Goal: Information Seeking & Learning: Compare options

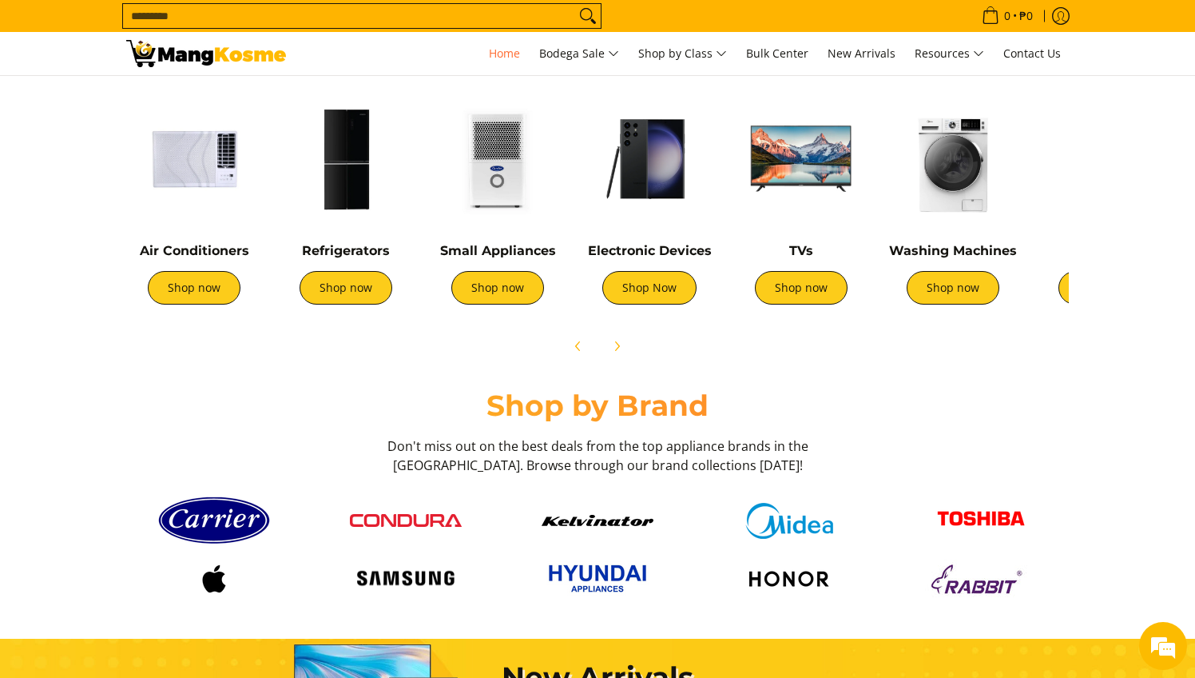
scroll to position [0, 1271]
click at [217, 303] on link "Shop now" at bounding box center [194, 288] width 93 height 34
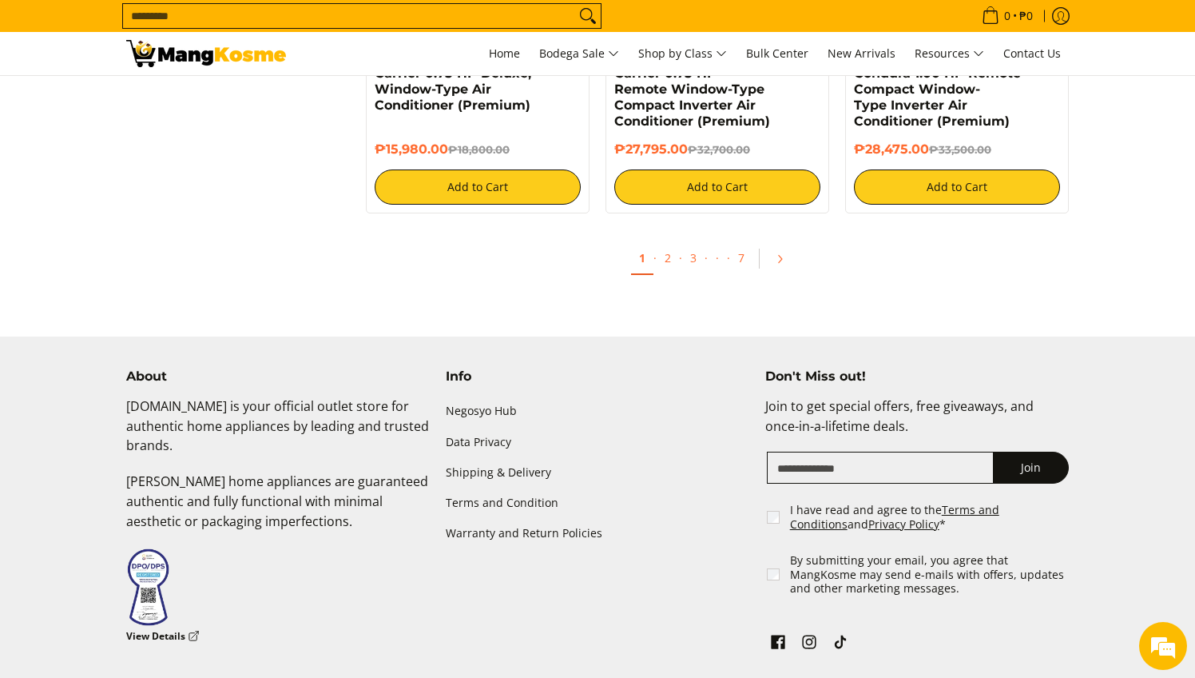
scroll to position [3527, 0]
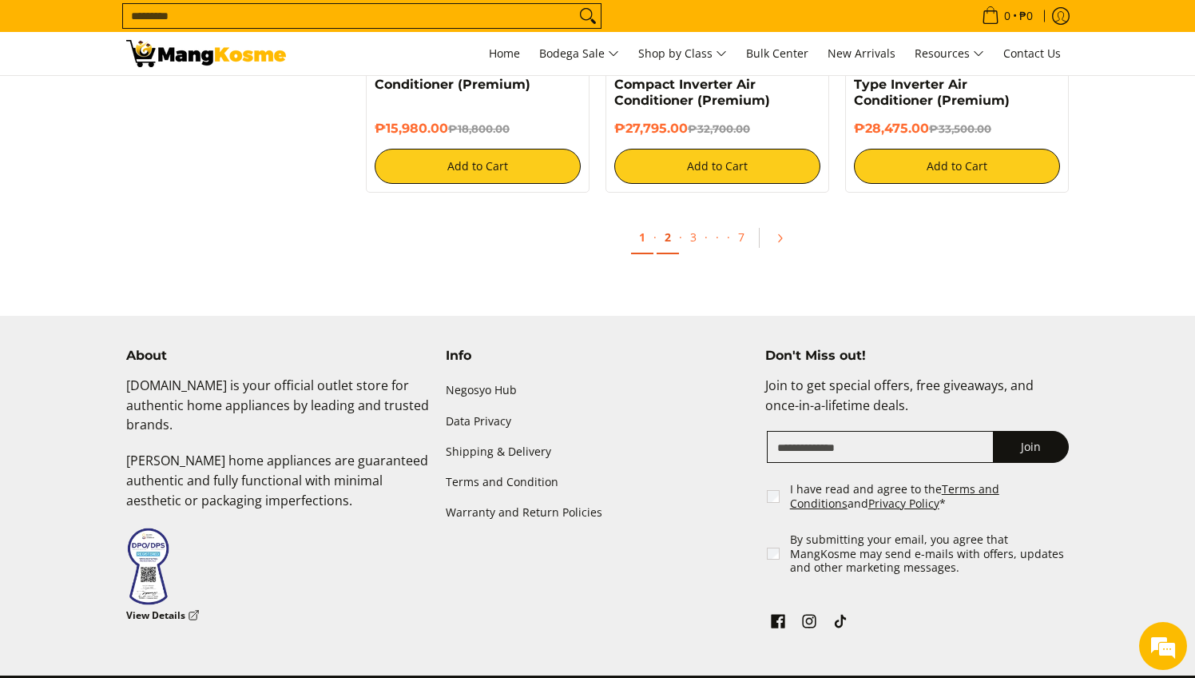
click at [662, 242] on link "2" at bounding box center [668, 237] width 22 height 33
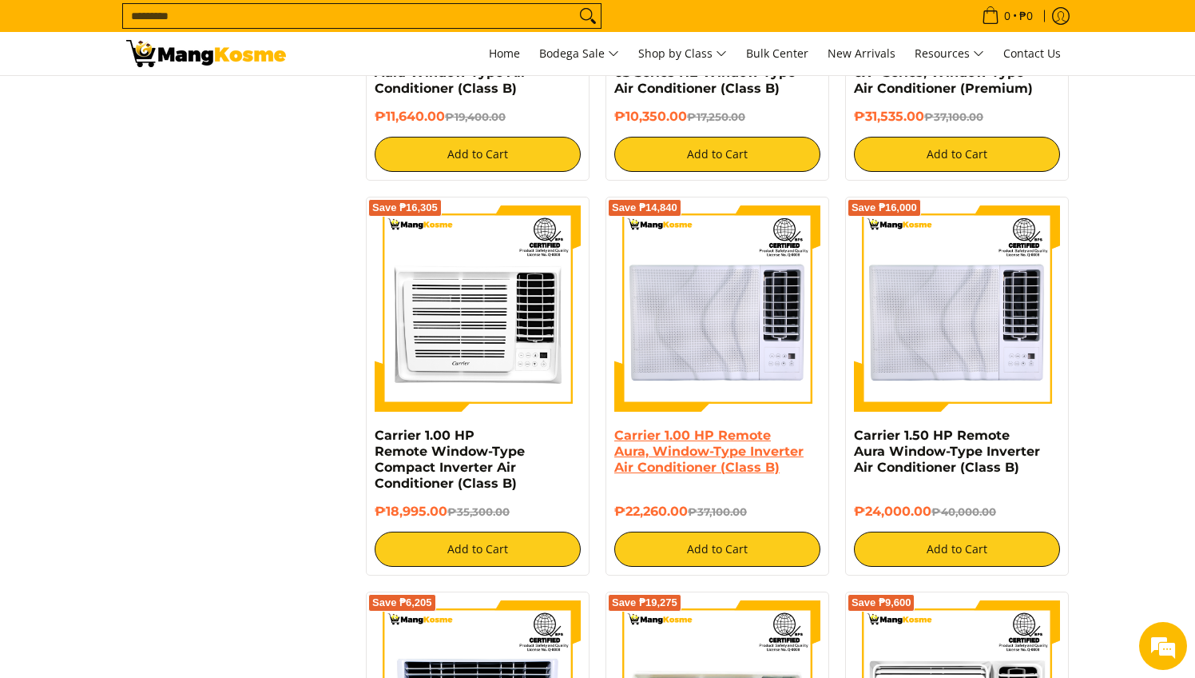
scroll to position [2483, 0]
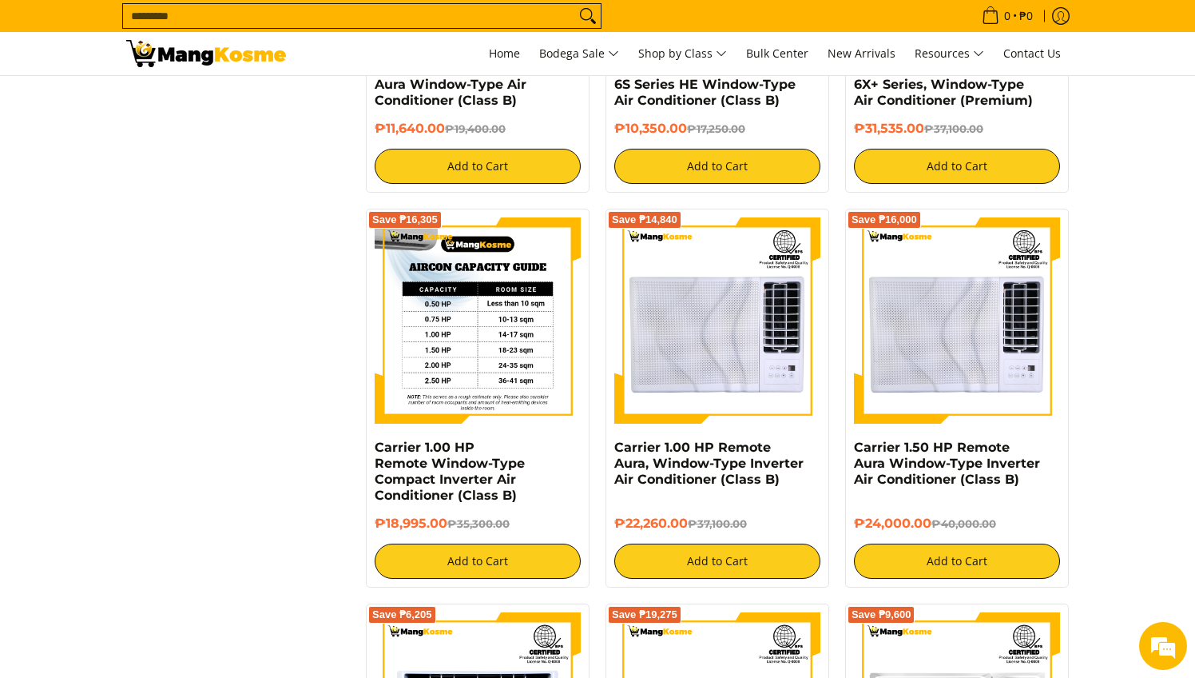
click at [409, 355] on img at bounding box center [478, 320] width 206 height 206
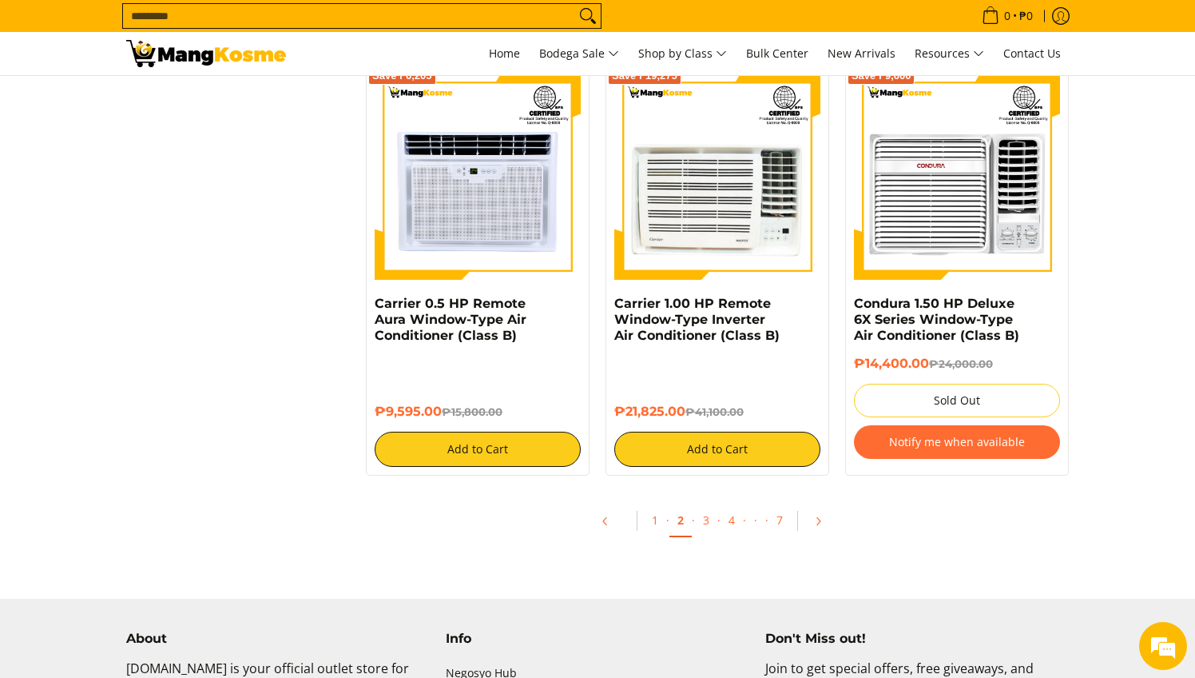
scroll to position [2989, 0]
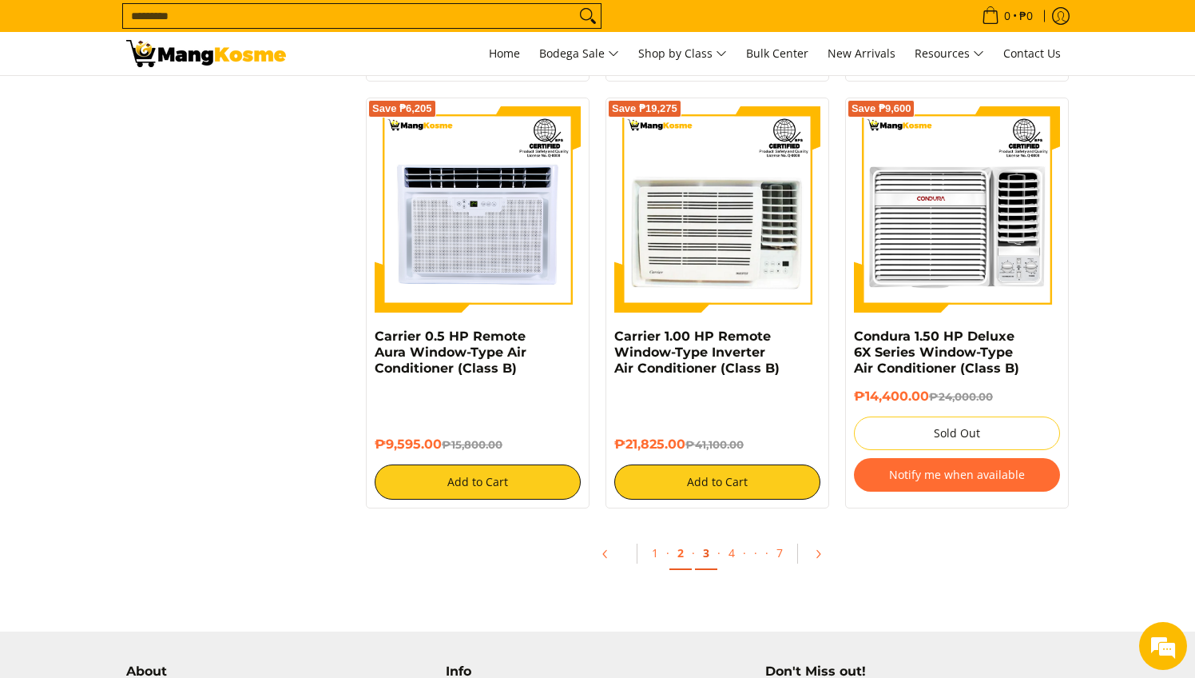
click at [706, 553] on link "3" at bounding box center [706, 553] width 22 height 33
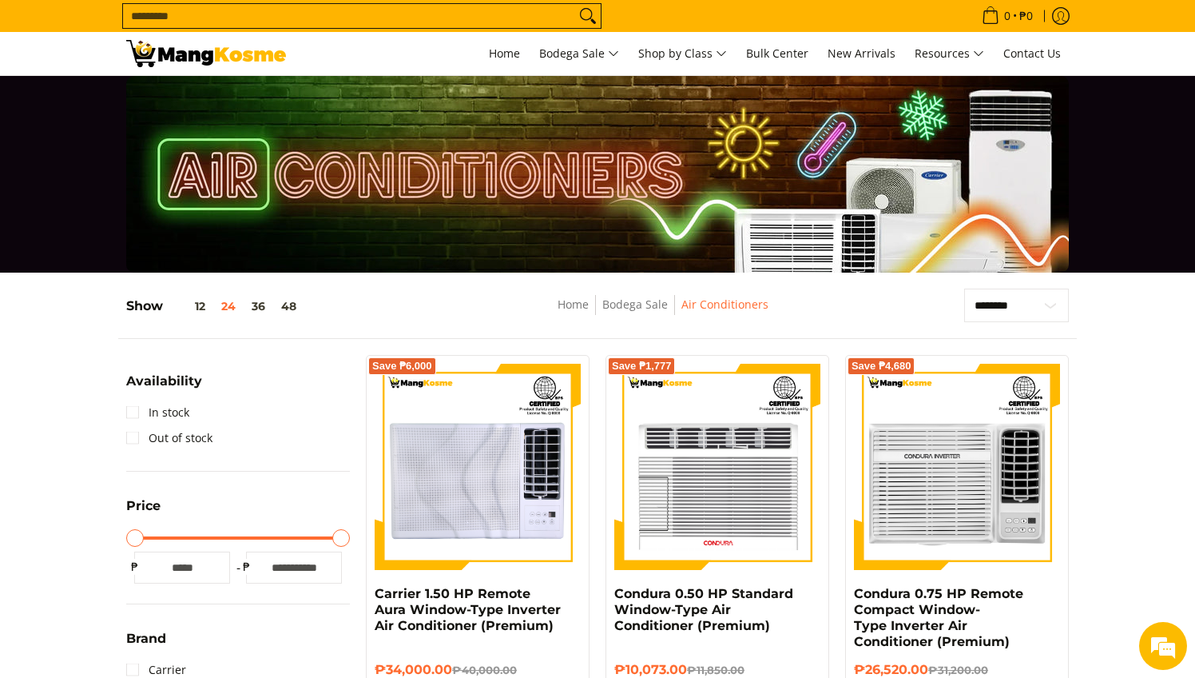
scroll to position [0, 0]
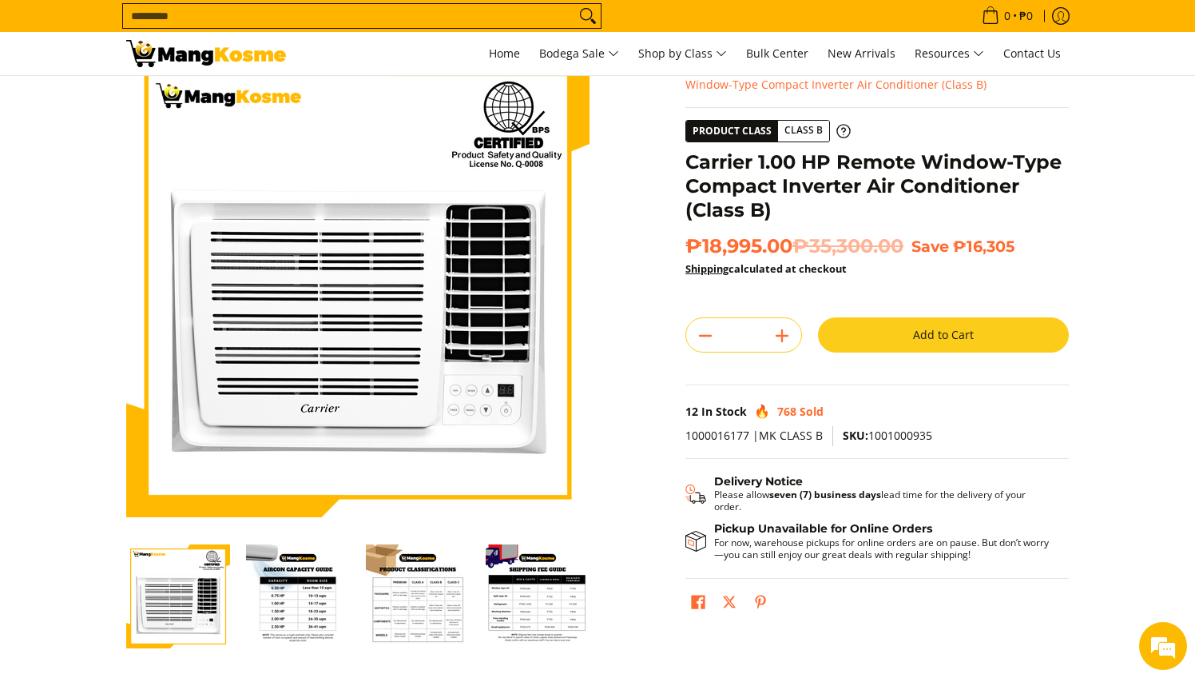
scroll to position [56, 0]
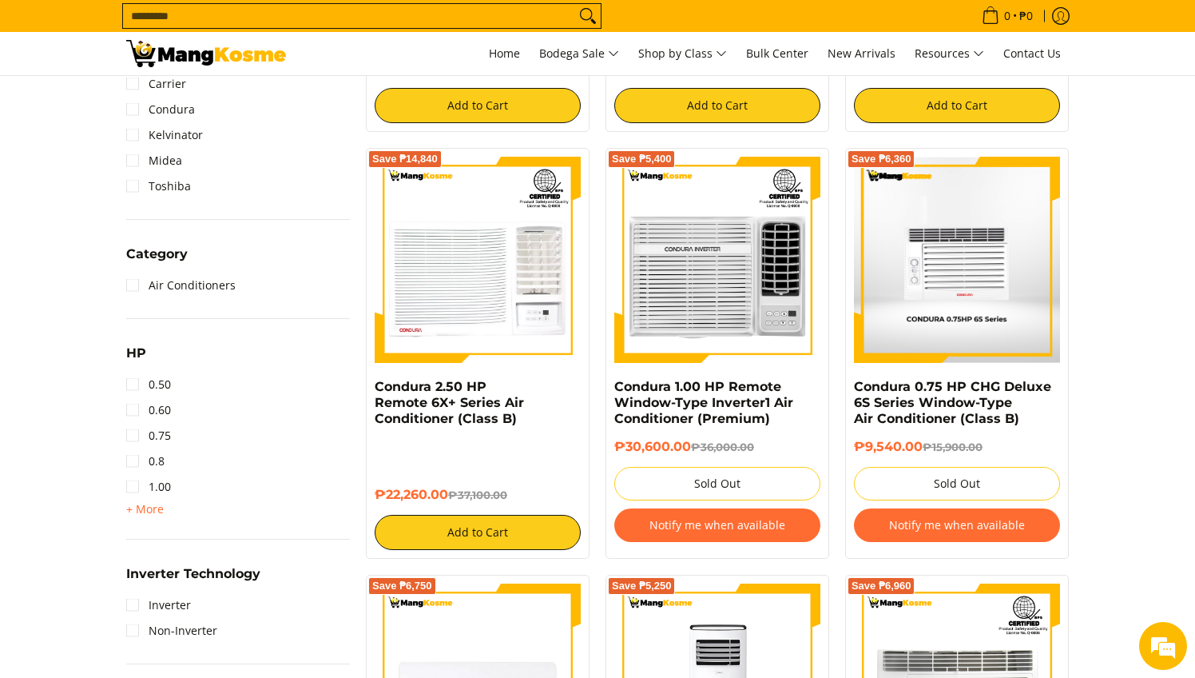
scroll to position [591, 0]
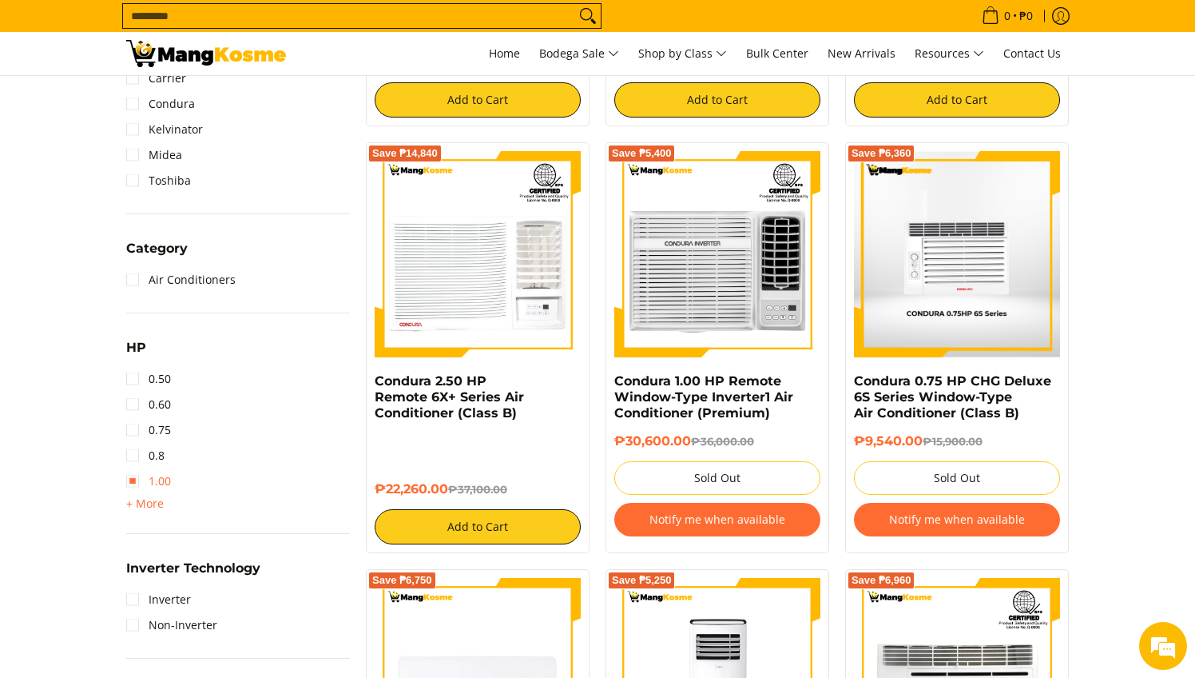
click at [134, 483] on link "1.00" at bounding box center [148, 481] width 45 height 26
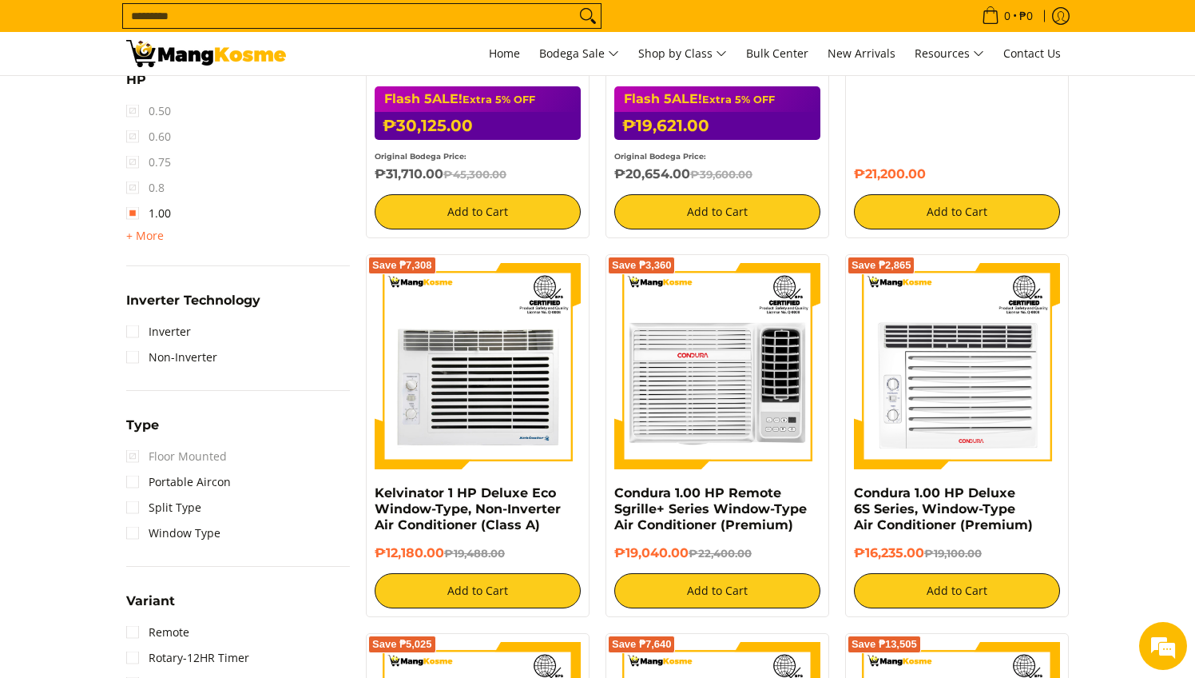
scroll to position [1041, 0]
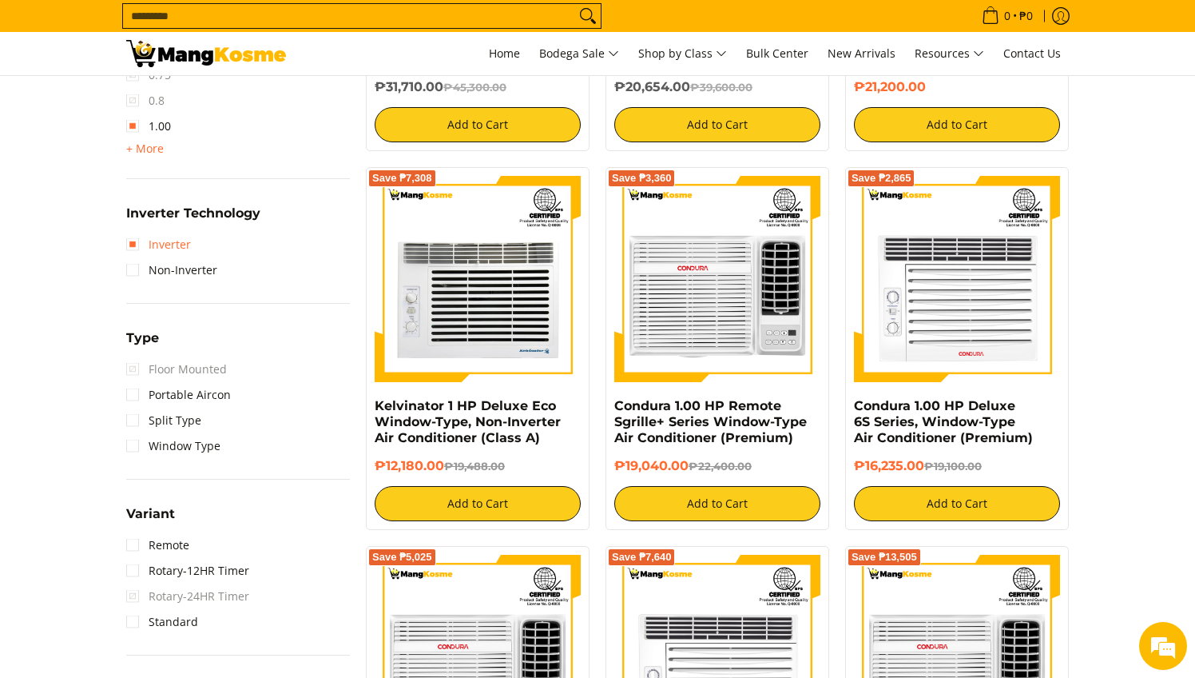
click at [140, 241] on link "Inverter" at bounding box center [158, 245] width 65 height 26
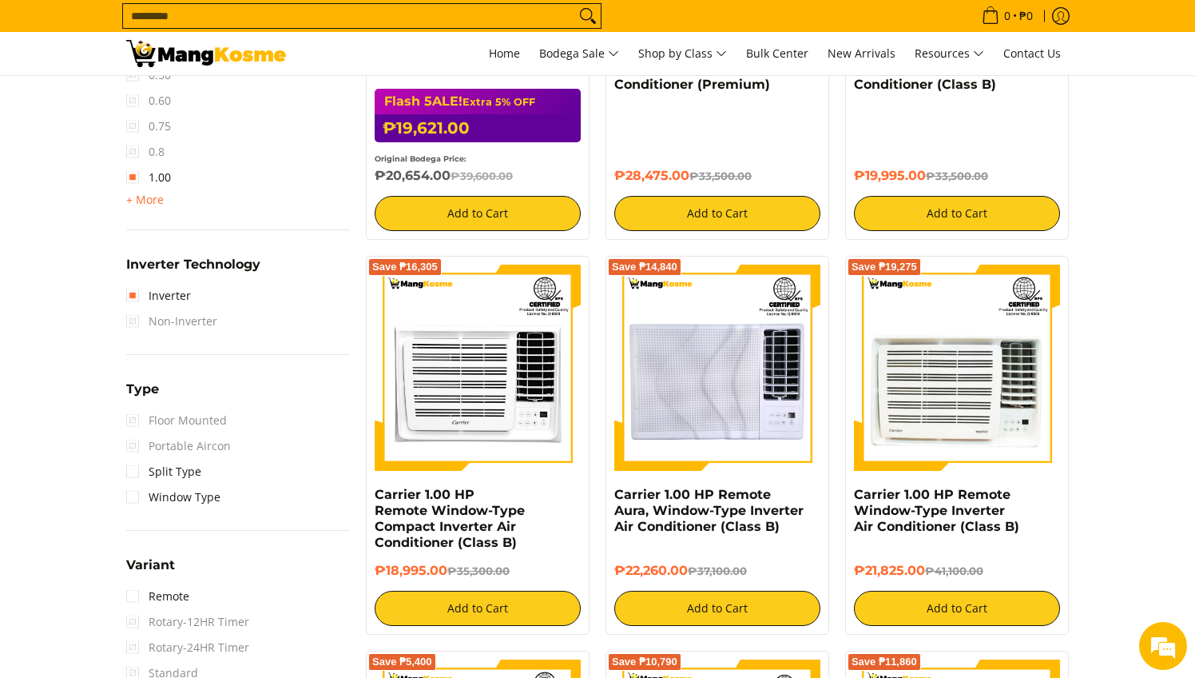
scroll to position [1095, 0]
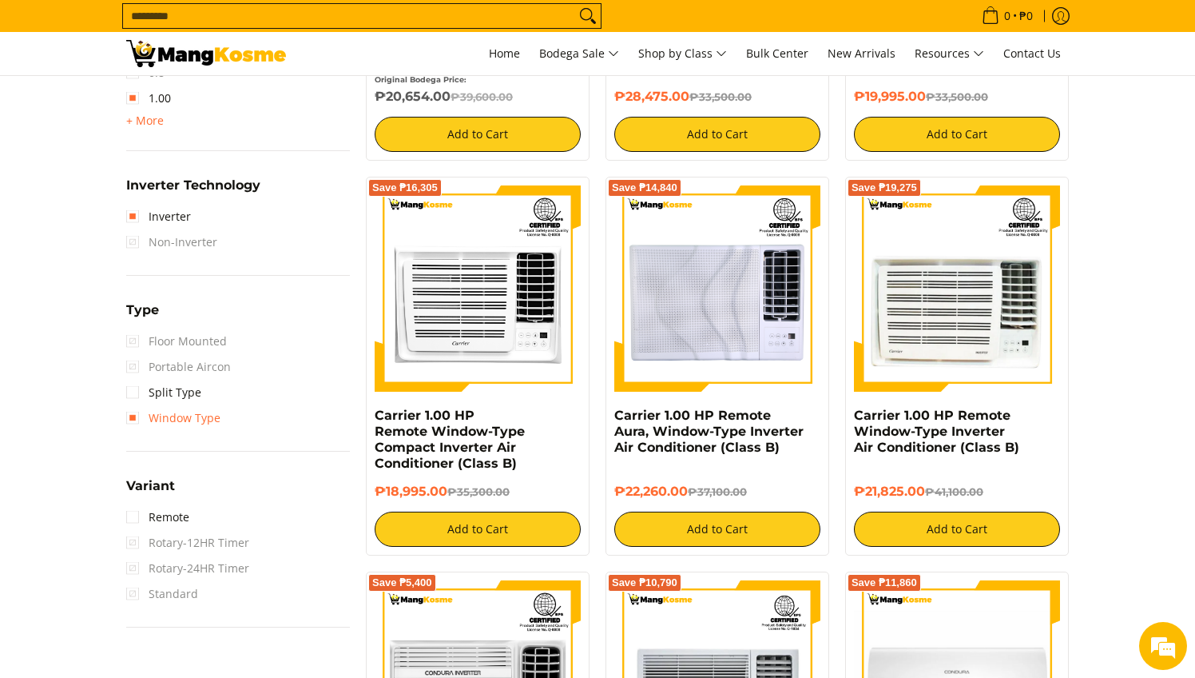
click at [135, 419] on link "Window Type" at bounding box center [173, 418] width 94 height 26
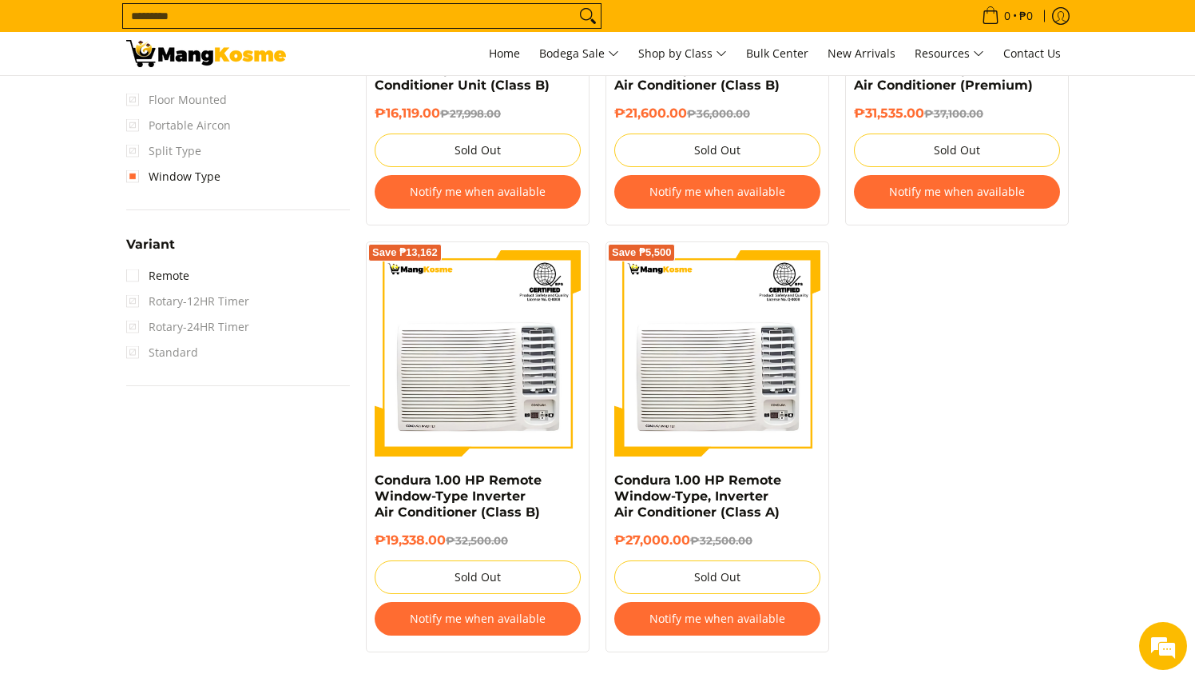
scroll to position [1370, 0]
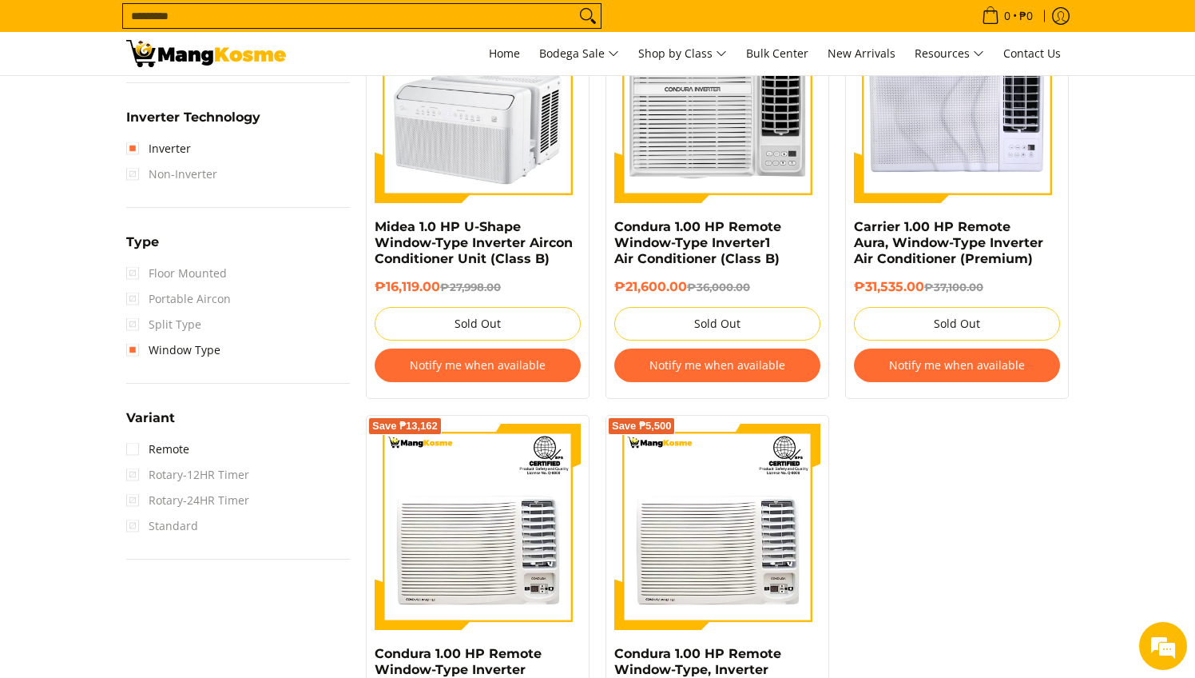
scroll to position [1167, 0]
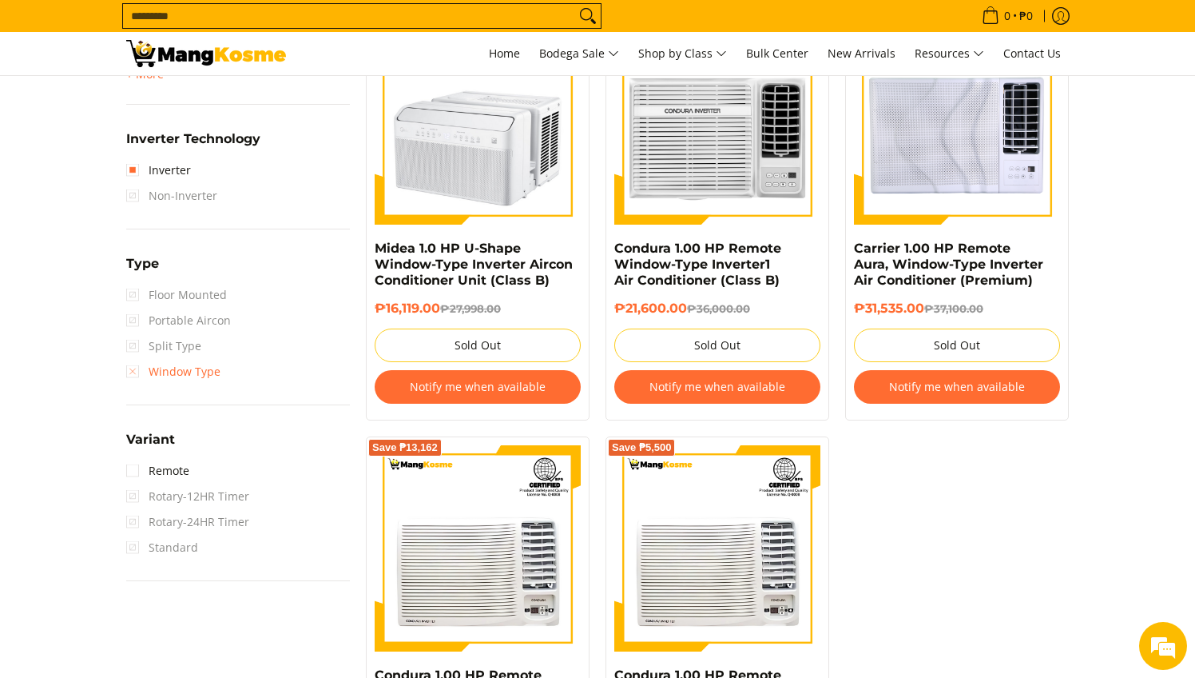
click at [138, 370] on link "Window Type" at bounding box center [173, 372] width 94 height 26
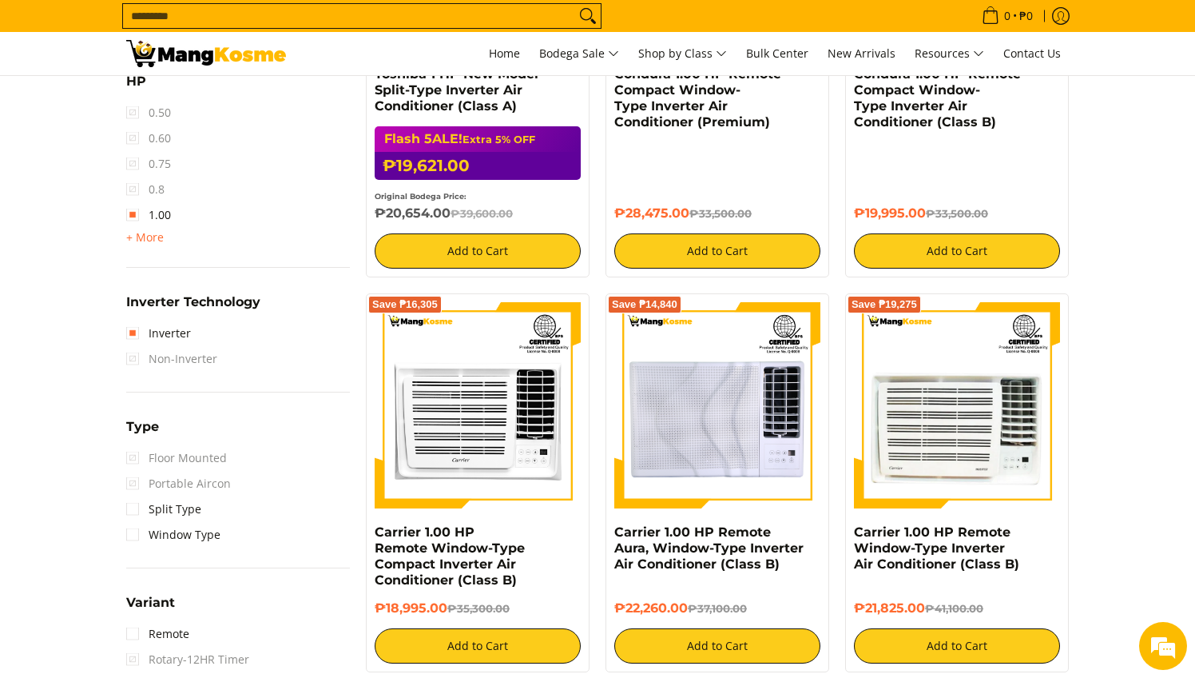
scroll to position [996, 0]
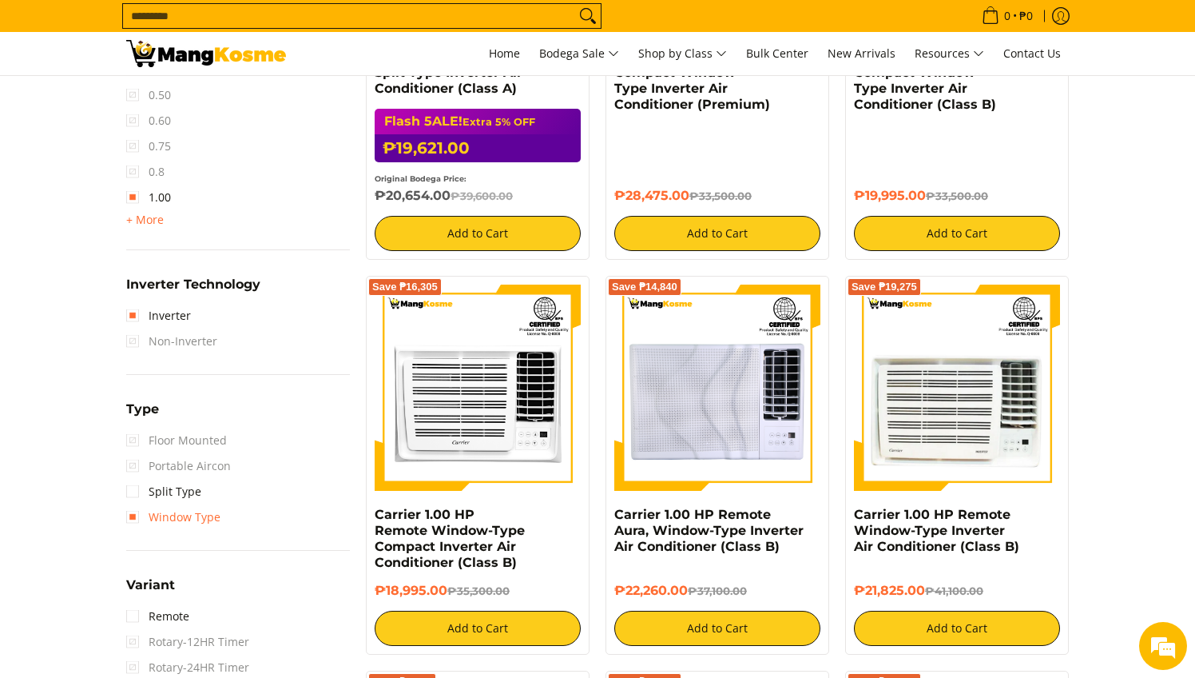
click at [136, 522] on link "Window Type" at bounding box center [173, 517] width 94 height 26
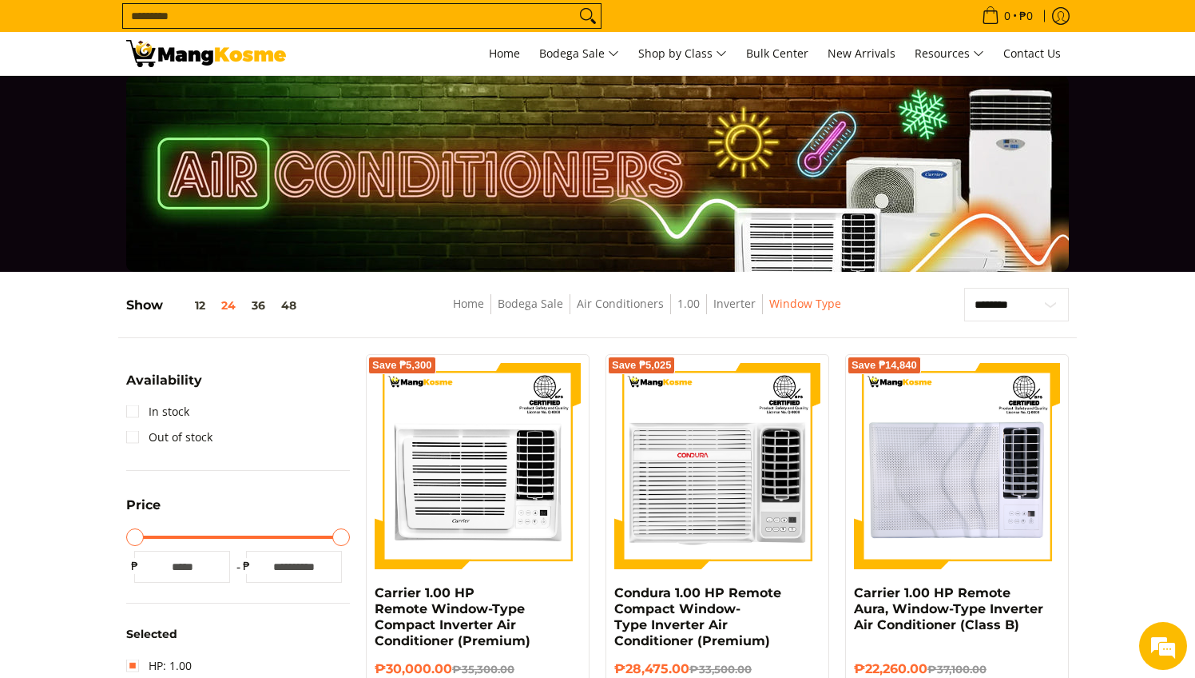
scroll to position [2, 0]
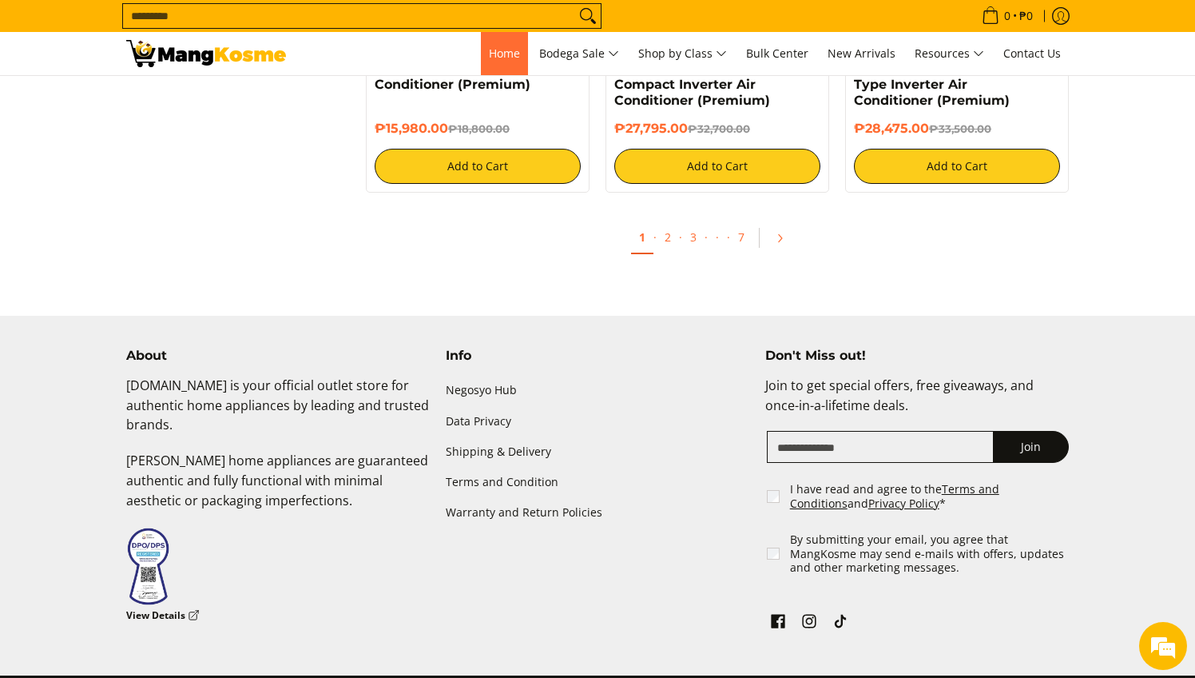
scroll to position [3527, 0]
click at [489, 50] on span "Home" at bounding box center [504, 53] width 31 height 15
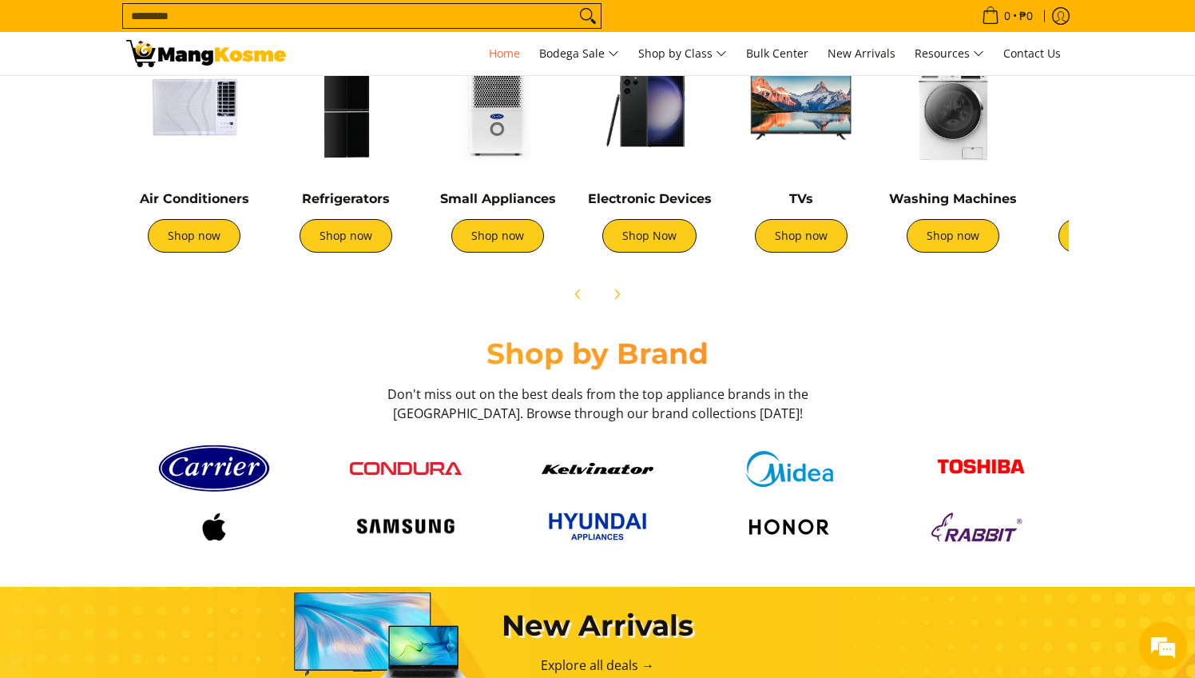
scroll to position [680, 0]
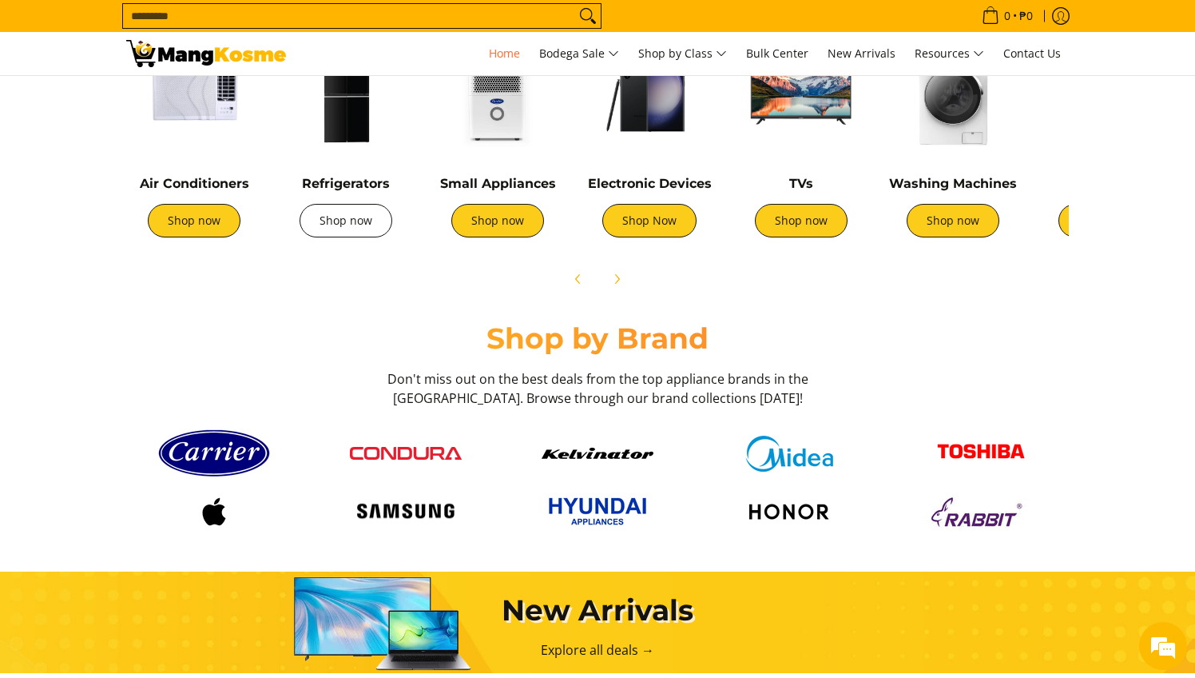
click at [348, 234] on link "Shop now" at bounding box center [346, 221] width 93 height 34
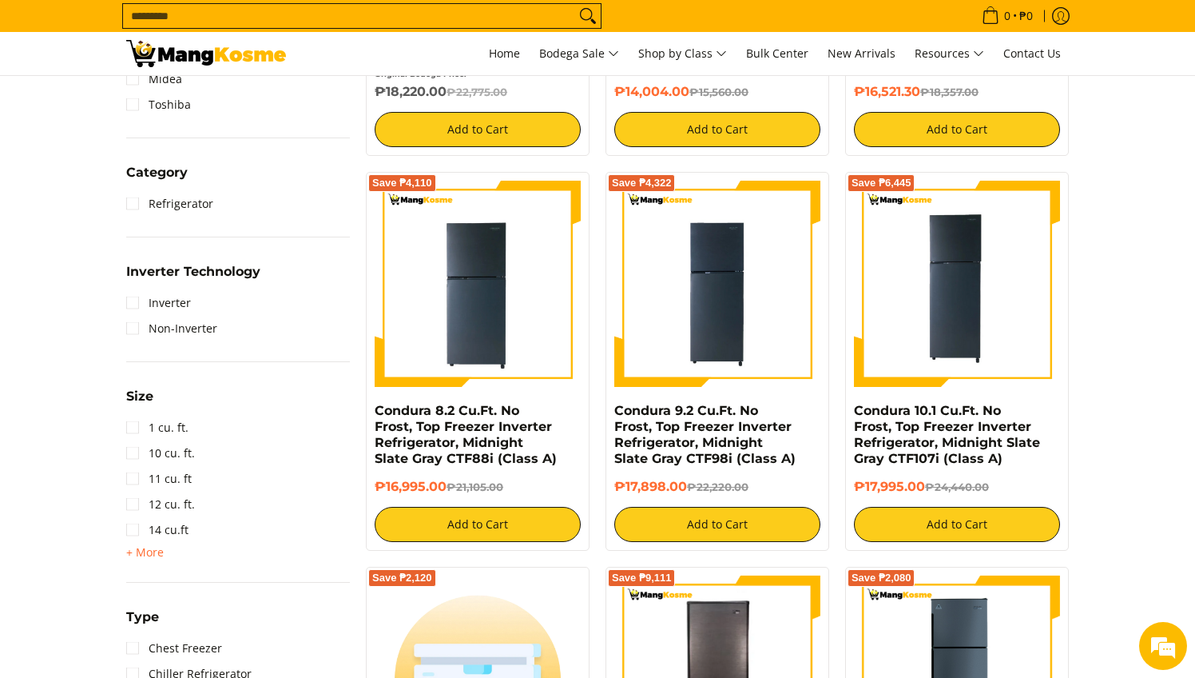
scroll to position [643, 0]
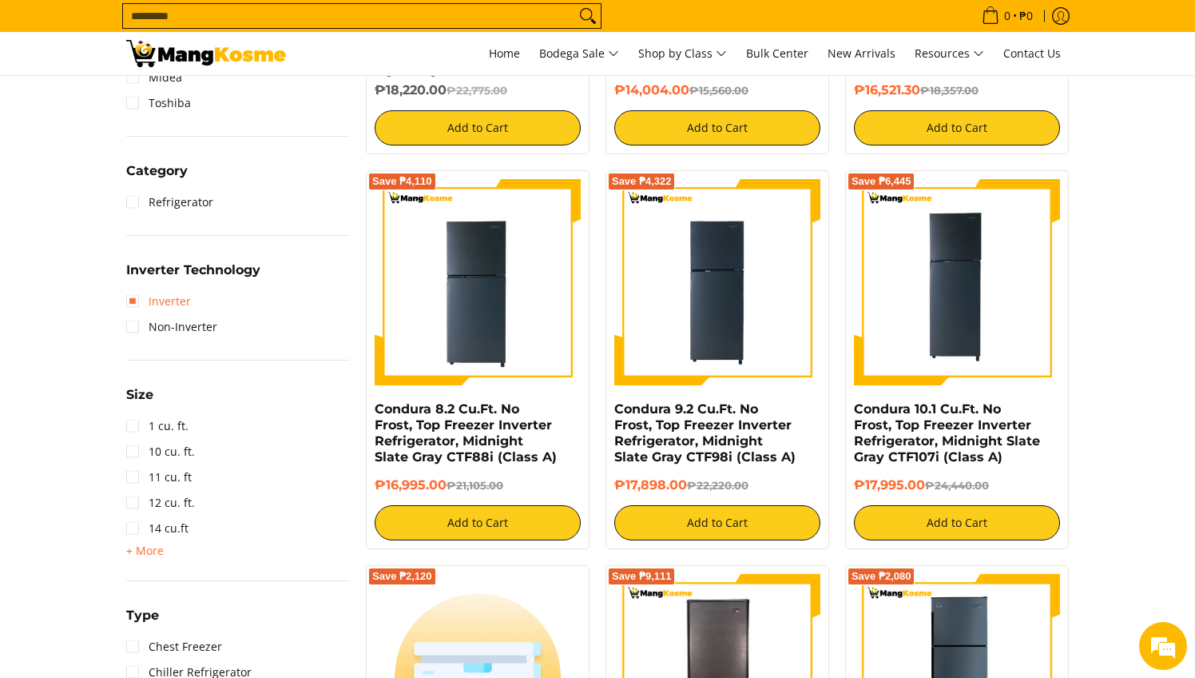
click at [152, 301] on link "Inverter" at bounding box center [158, 301] width 65 height 26
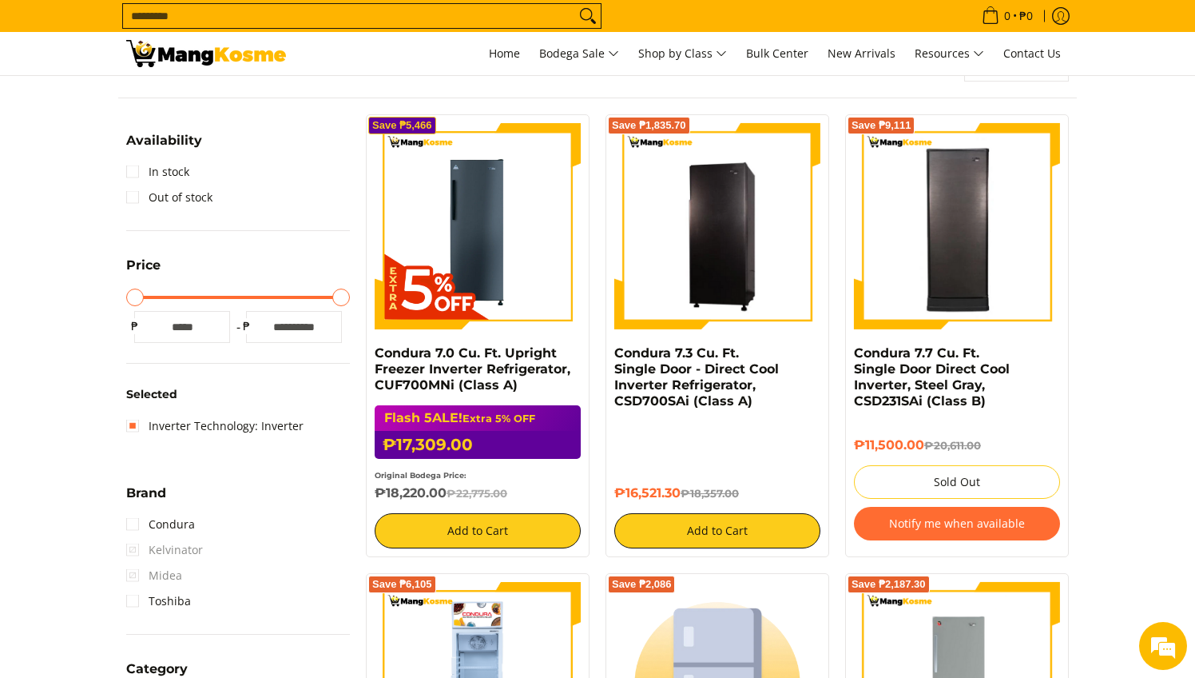
scroll to position [261, 0]
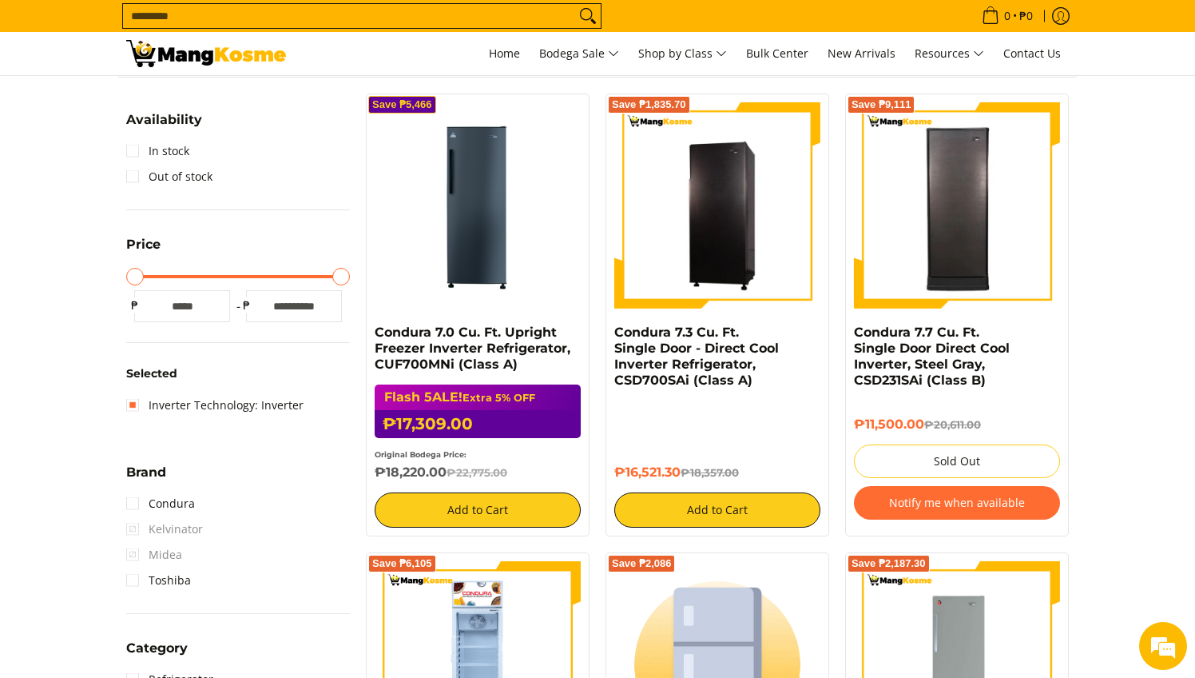
click at [434, 228] on img at bounding box center [478, 205] width 206 height 206
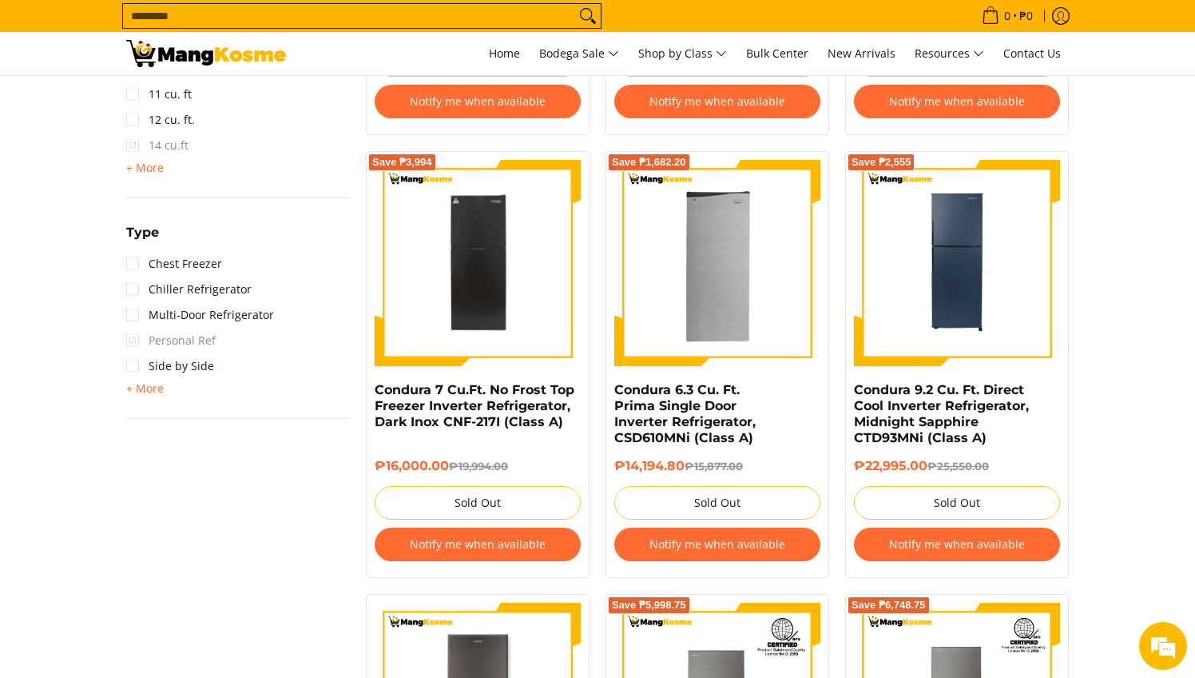
scroll to position [1147, 0]
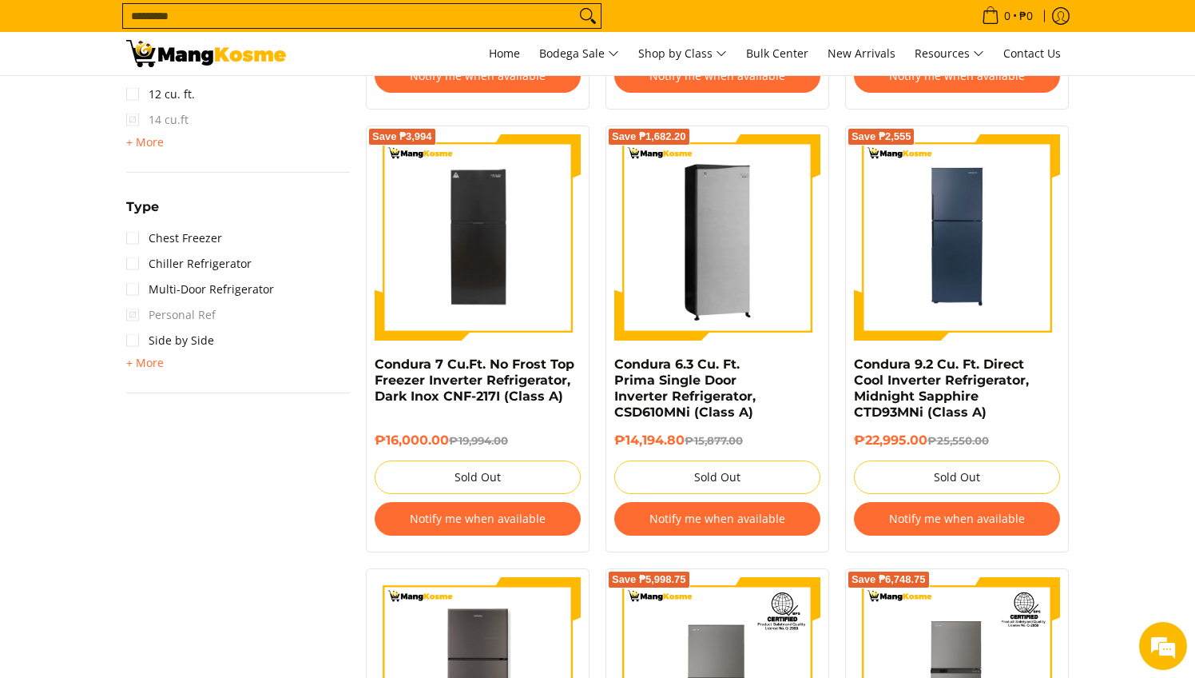
click at [744, 268] on img at bounding box center [717, 237] width 206 height 206
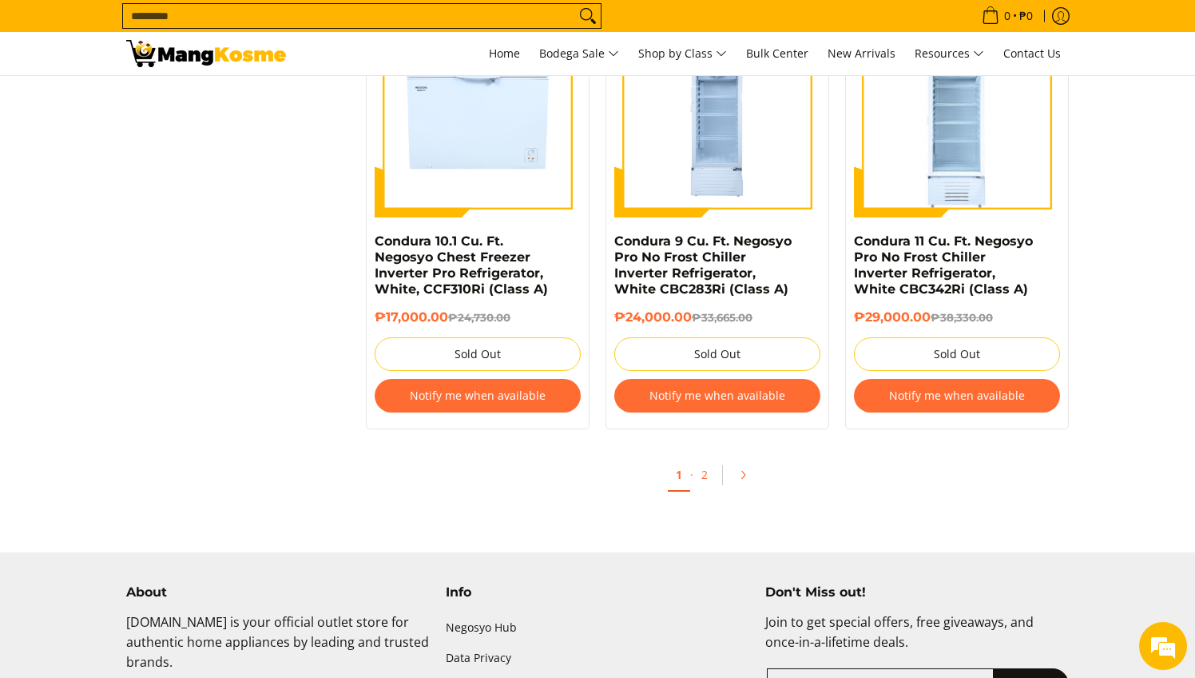
scroll to position [3463, 0]
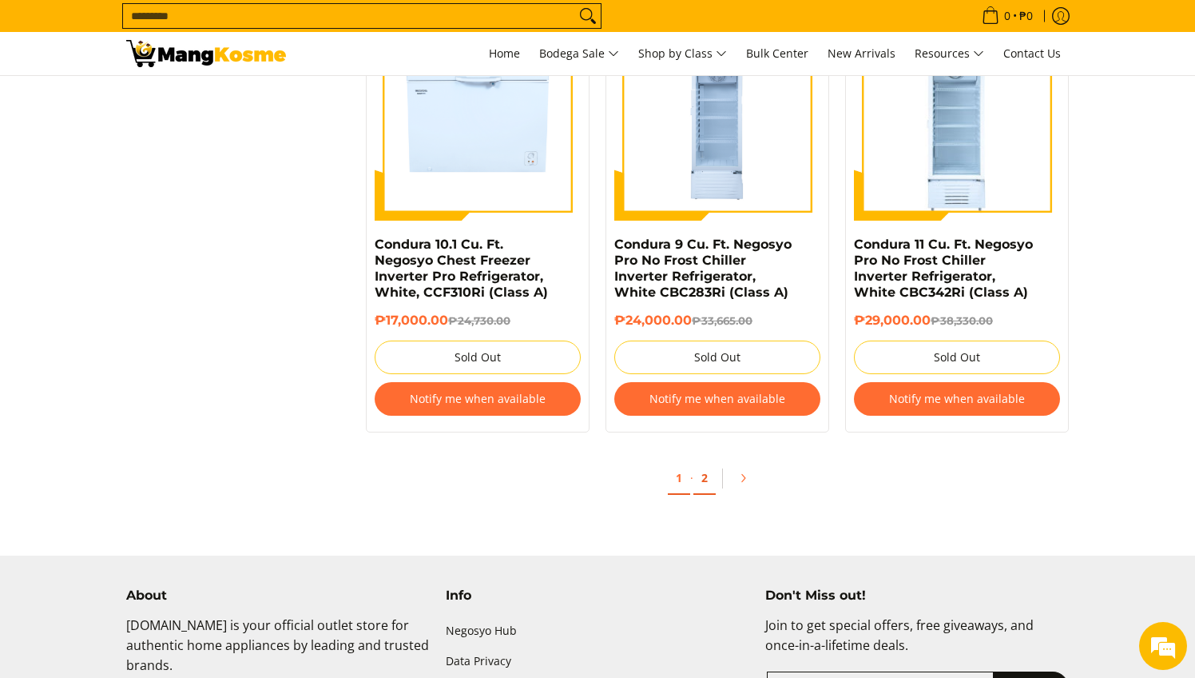
click at [709, 482] on link "2" at bounding box center [705, 478] width 22 height 33
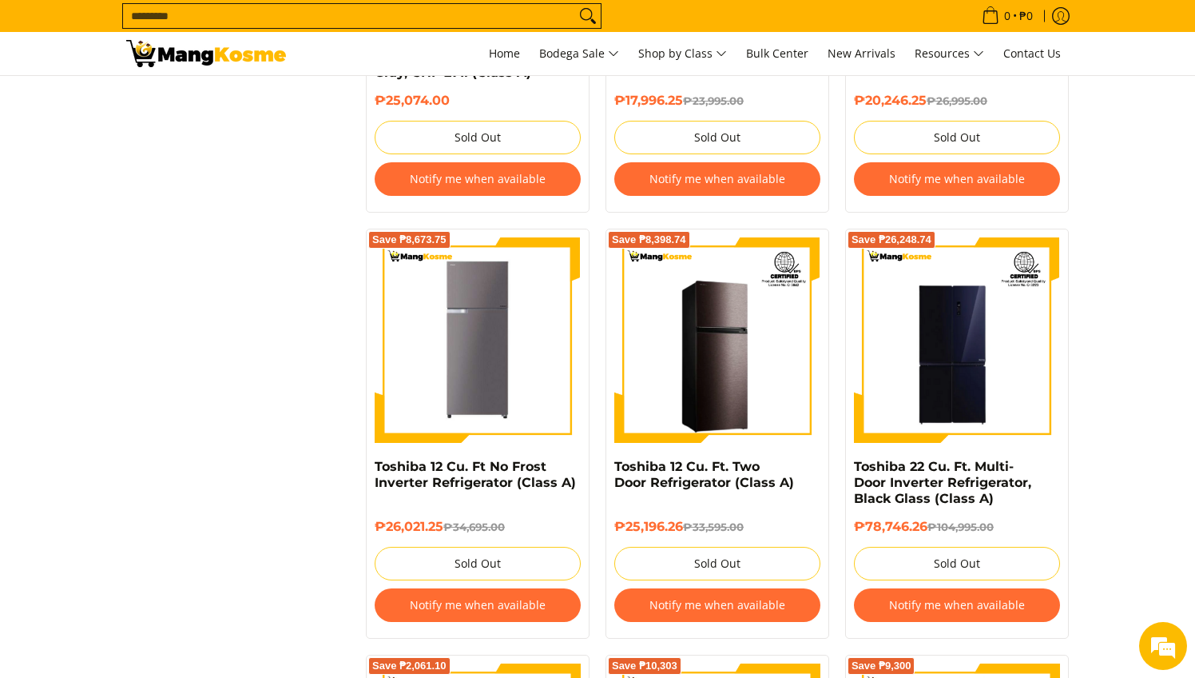
scroll to position [1923, 0]
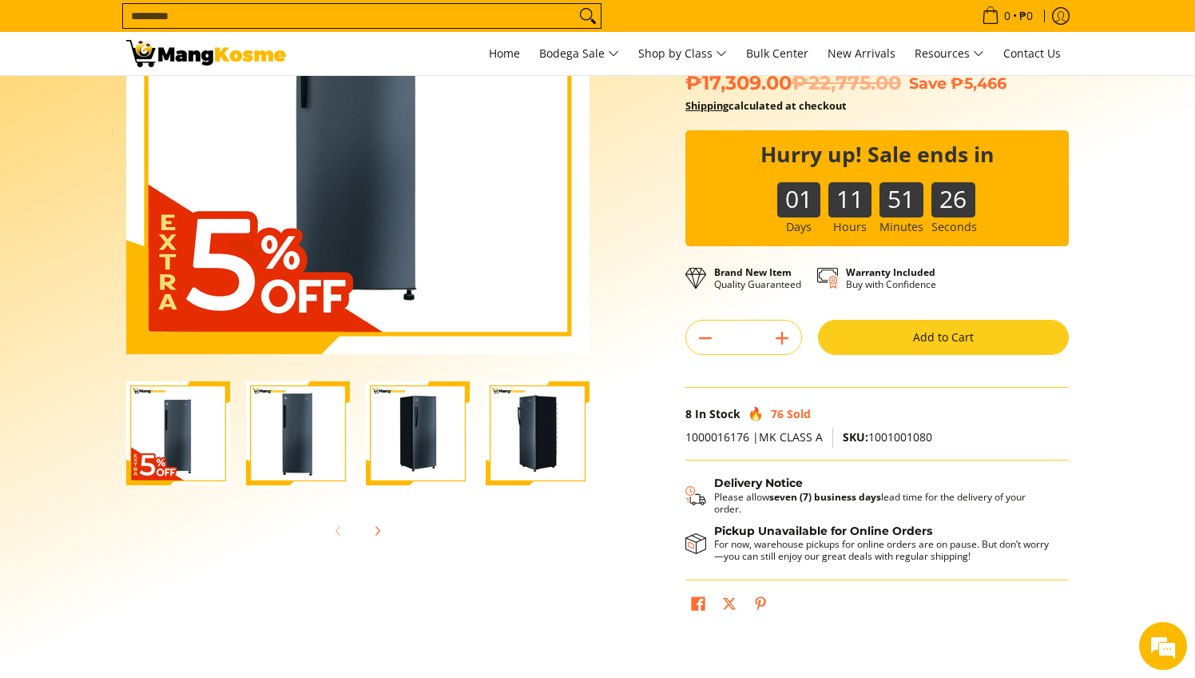
click at [296, 434] on img "Condura 7.0 Cu. Ft. Upright Freezer Inverter Refrigerator, CUF700MNi (Class A)-2" at bounding box center [298, 433] width 104 height 104
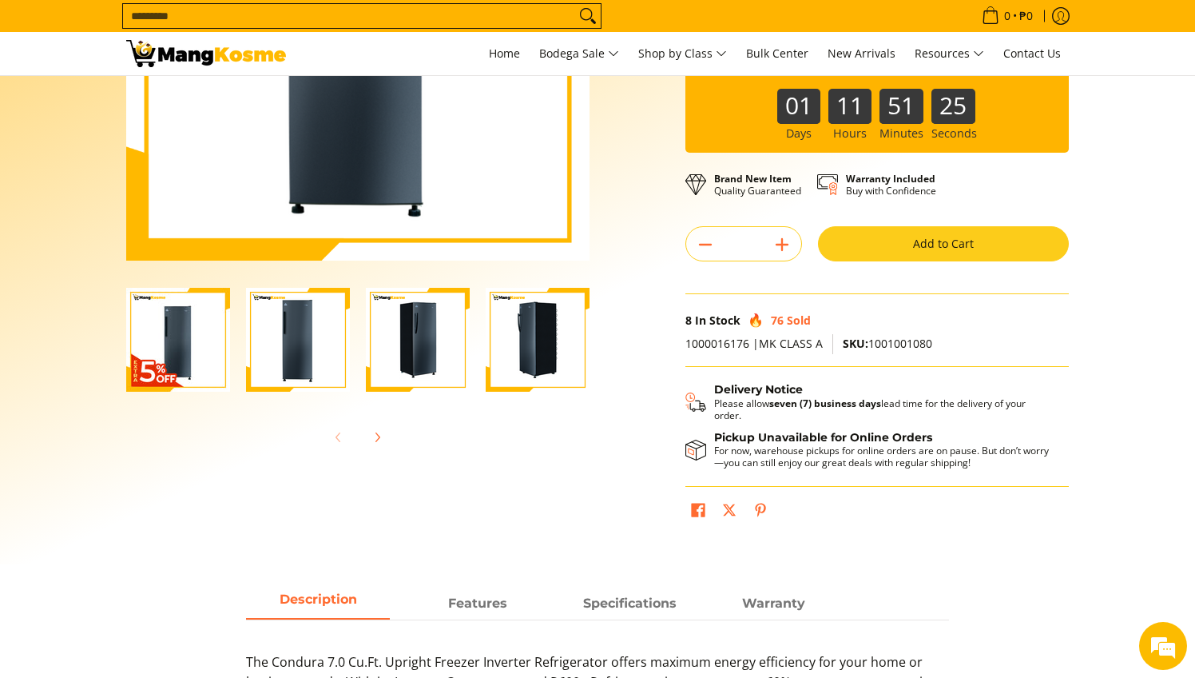
scroll to position [312, 0]
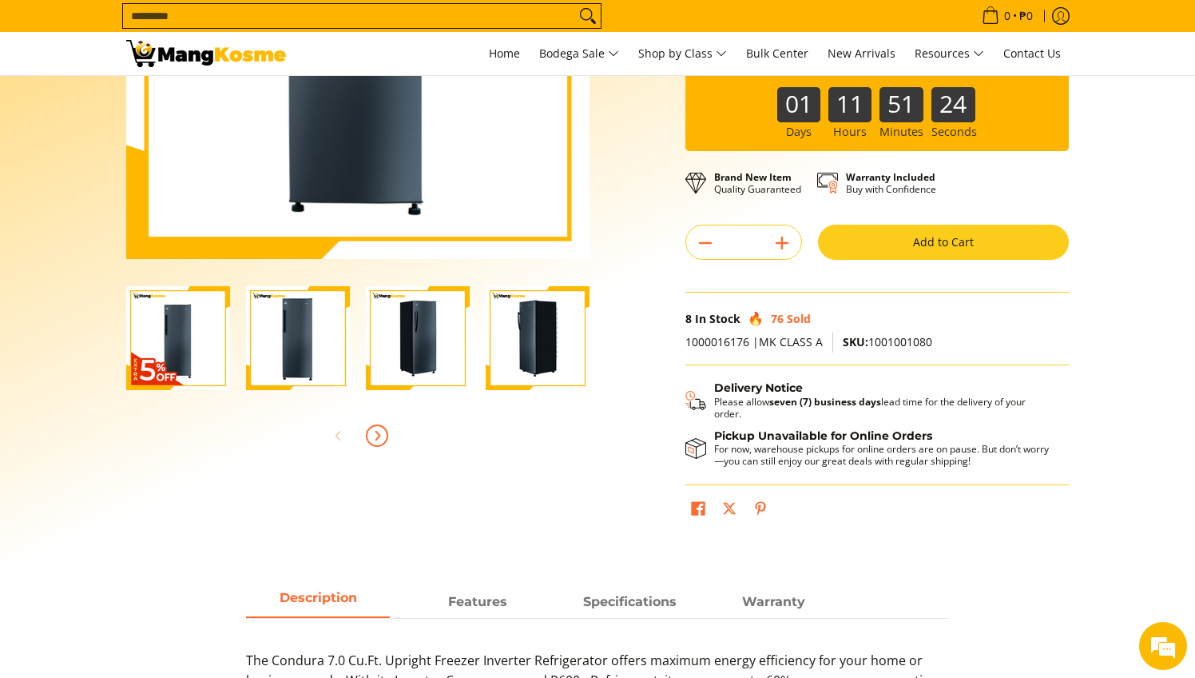
click at [376, 439] on icon "Next" at bounding box center [378, 435] width 4 height 9
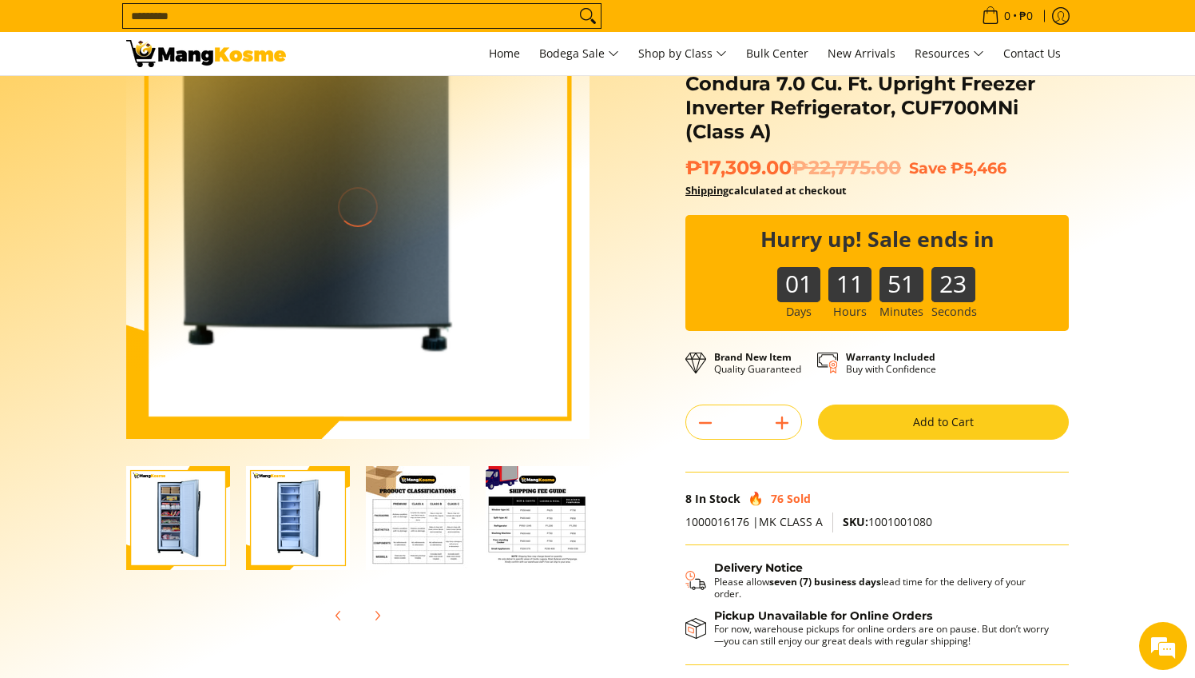
scroll to position [119, 0]
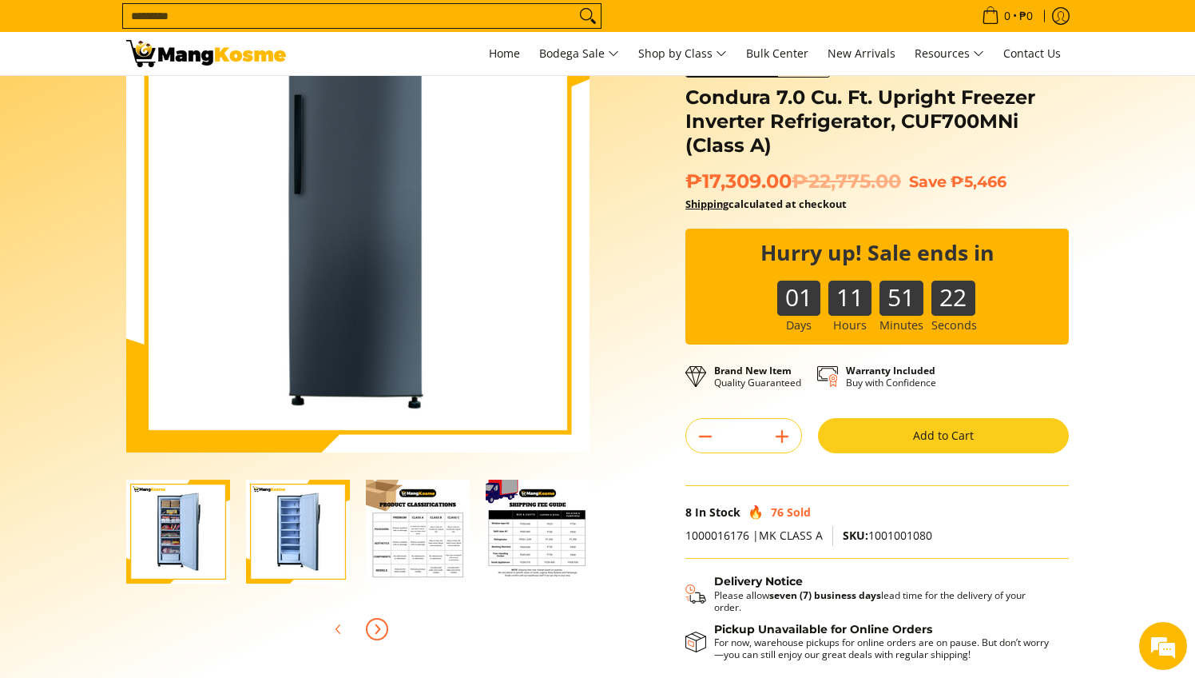
click at [380, 624] on icon "Next" at bounding box center [377, 628] width 13 height 13
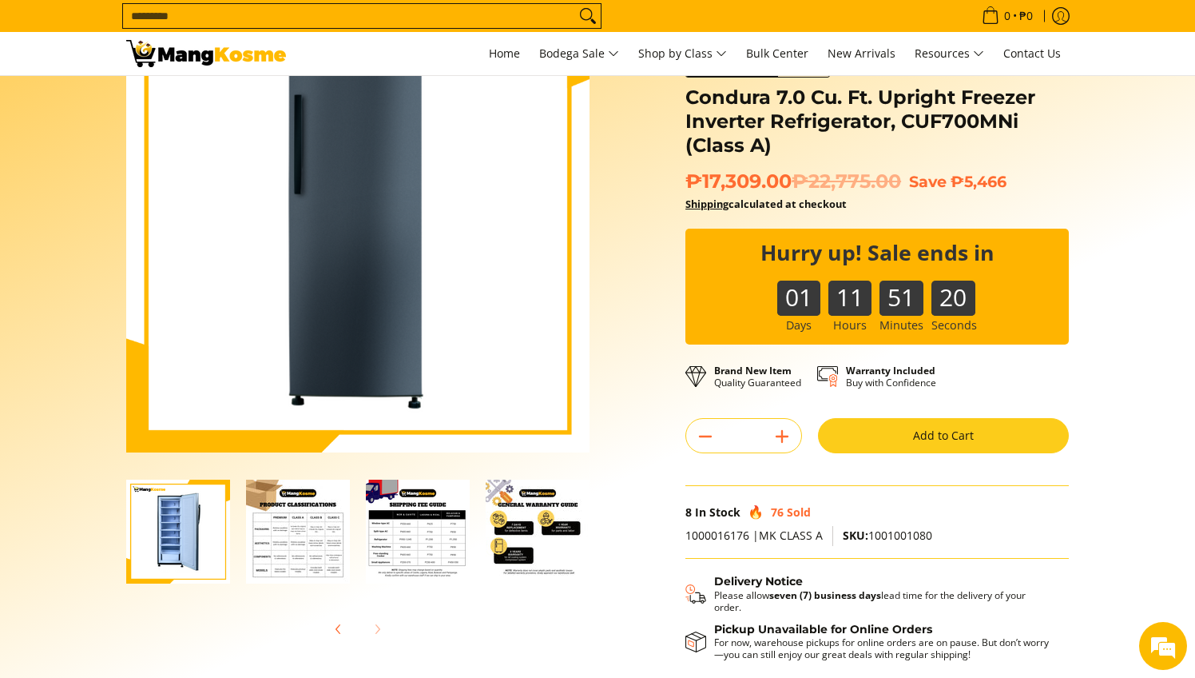
click at [197, 548] on img "Condura 7.0 Cu. Ft. Upright Freezer Inverter Refrigerator, CUF700MNi (Class A)-6" at bounding box center [178, 531] width 104 height 104
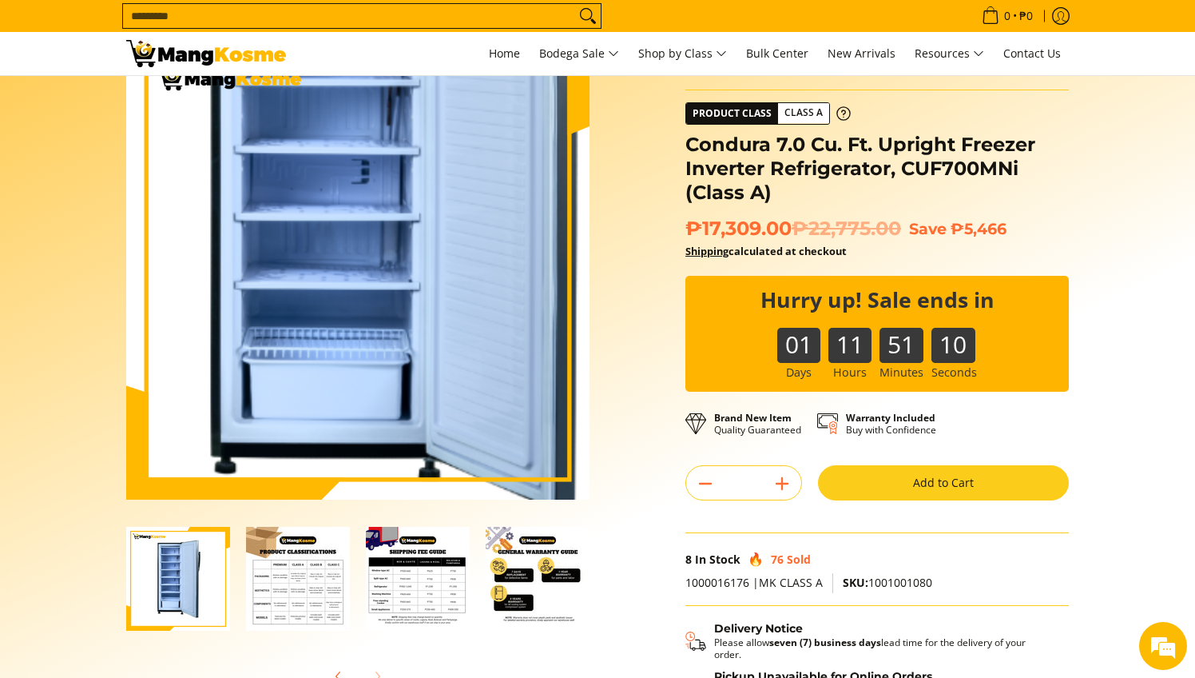
scroll to position [101, 0]
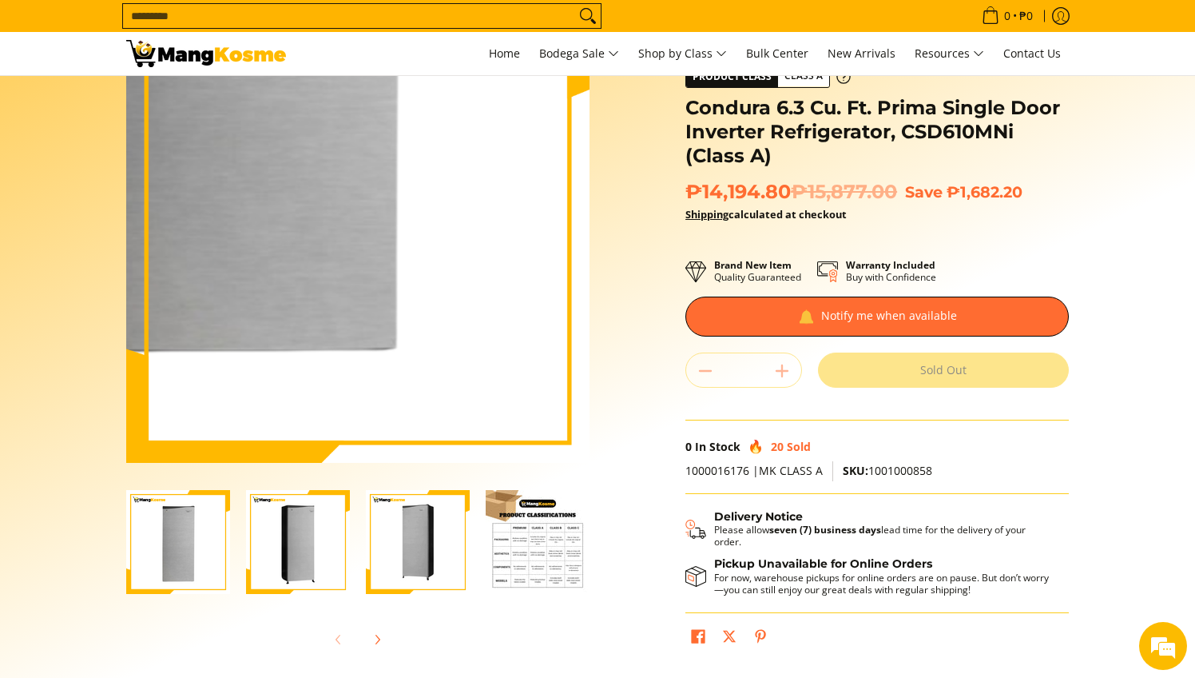
scroll to position [145, 0]
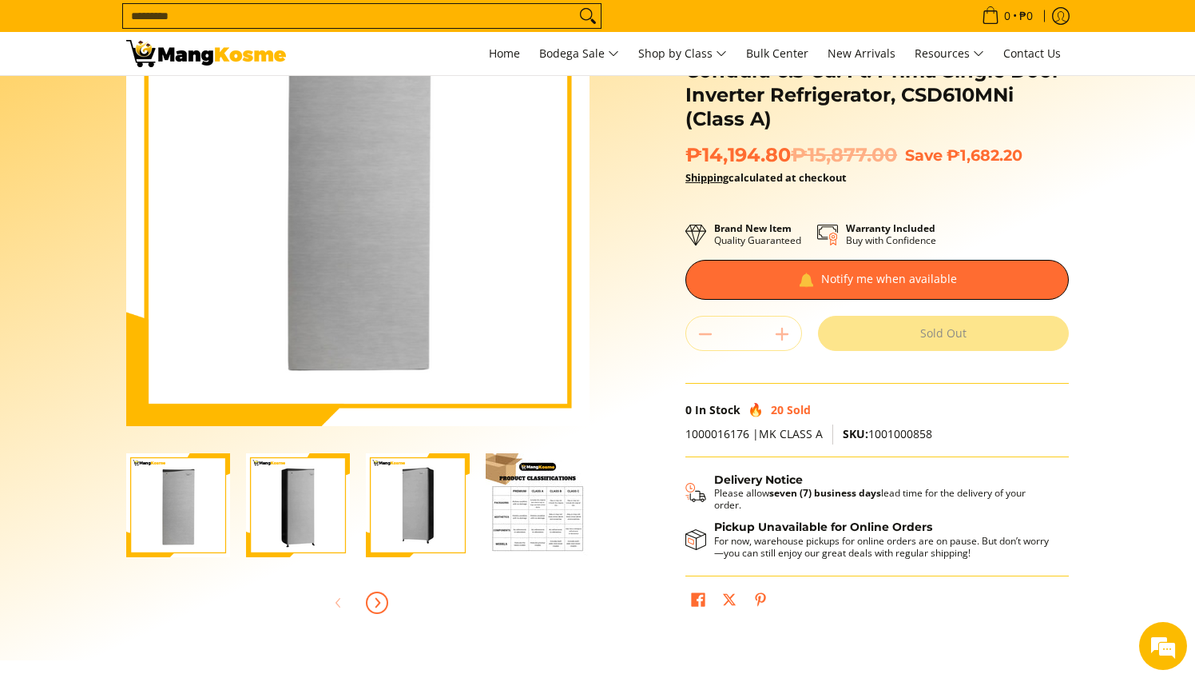
click at [376, 604] on icon "Next" at bounding box center [377, 602] width 13 height 13
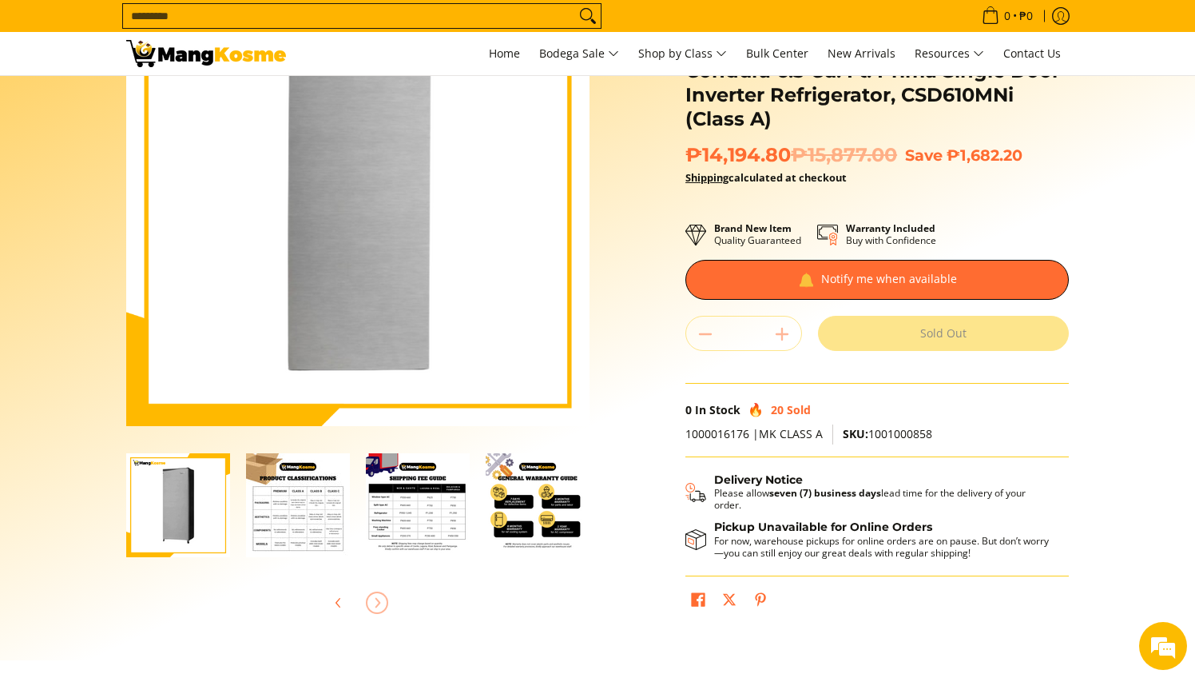
click at [376, 604] on div at bounding box center [357, 602] width 463 height 35
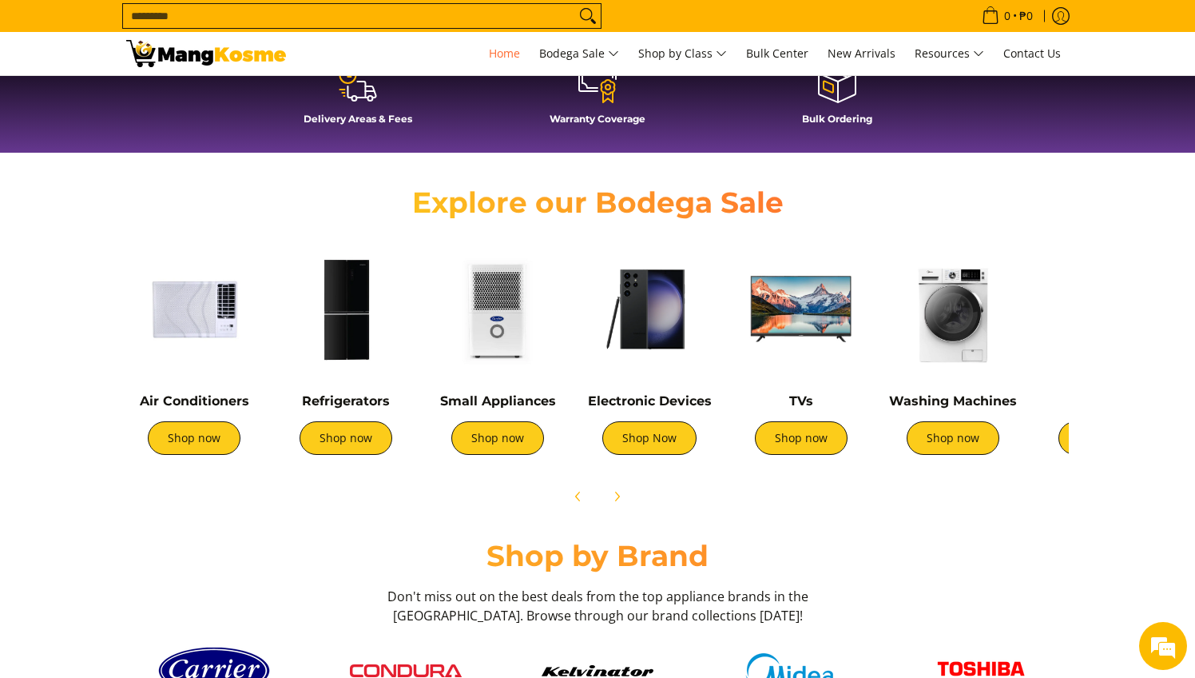
scroll to position [541, 0]
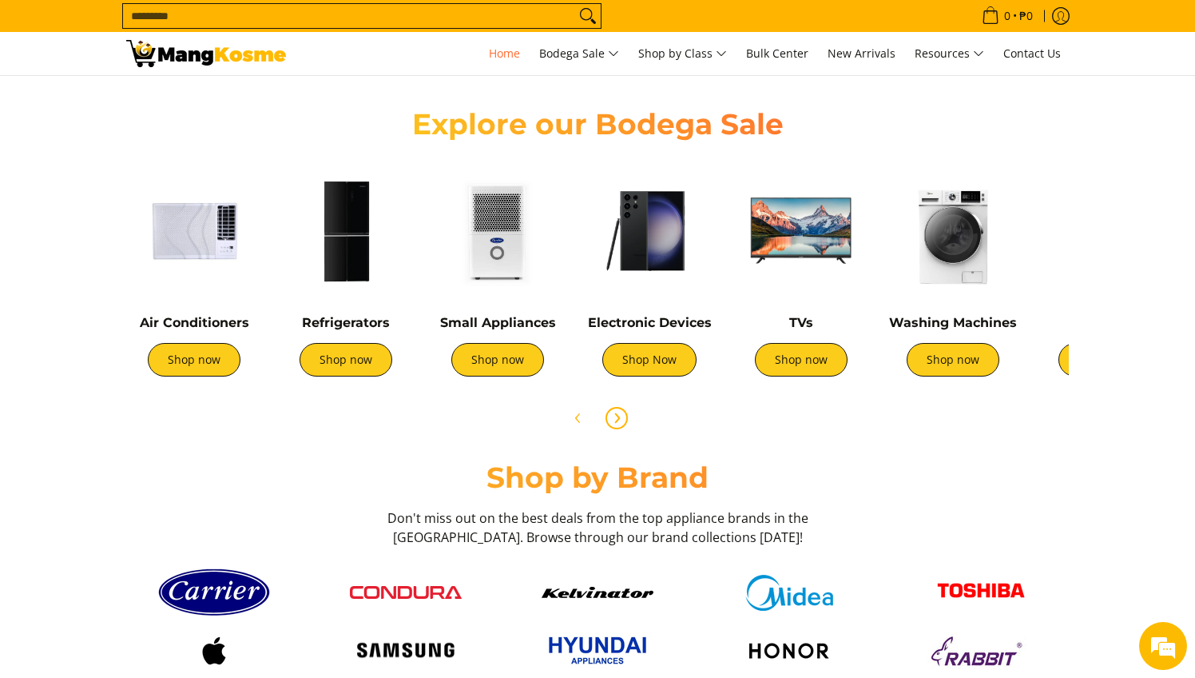
click at [617, 419] on icon "Next" at bounding box center [616, 418] width 13 height 13
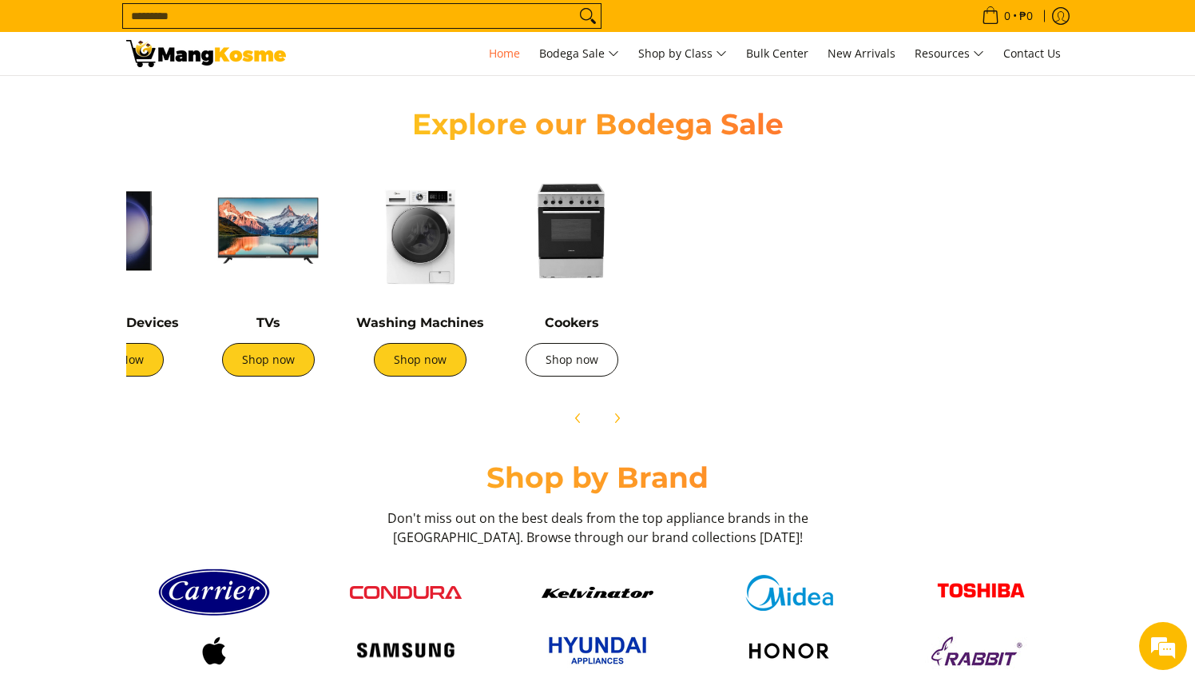
scroll to position [0, 1271]
click at [566, 232] on img at bounding box center [572, 231] width 136 height 136
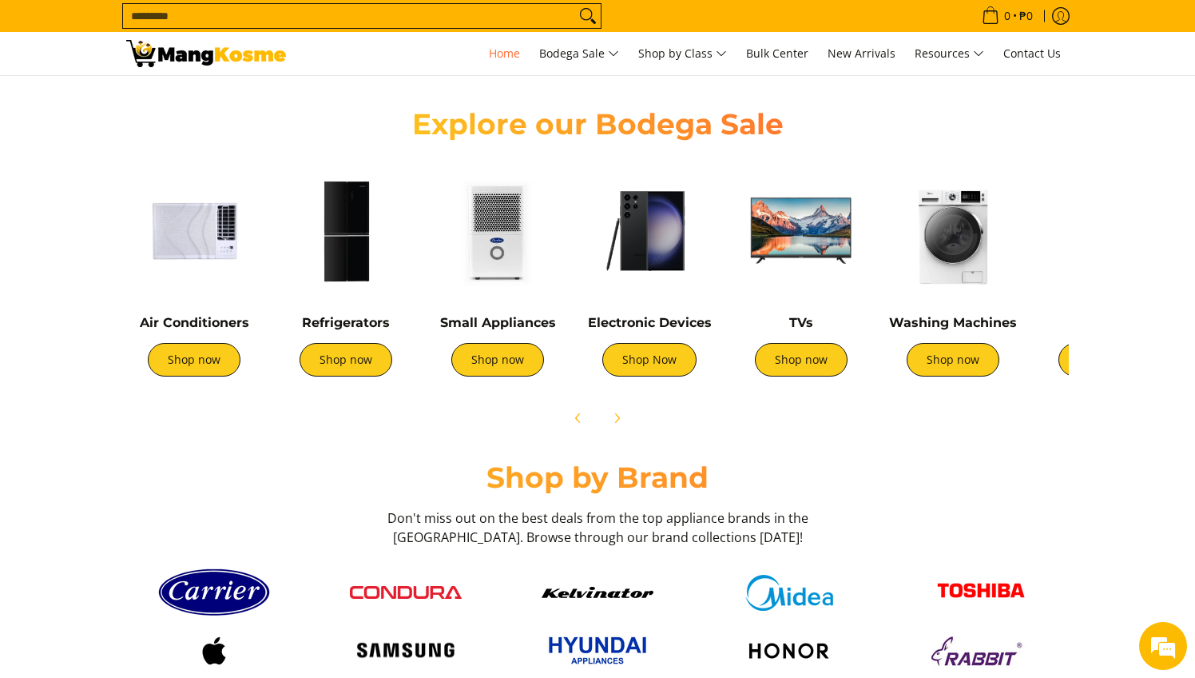
scroll to position [0, 0]
click at [467, 243] on img at bounding box center [498, 231] width 136 height 136
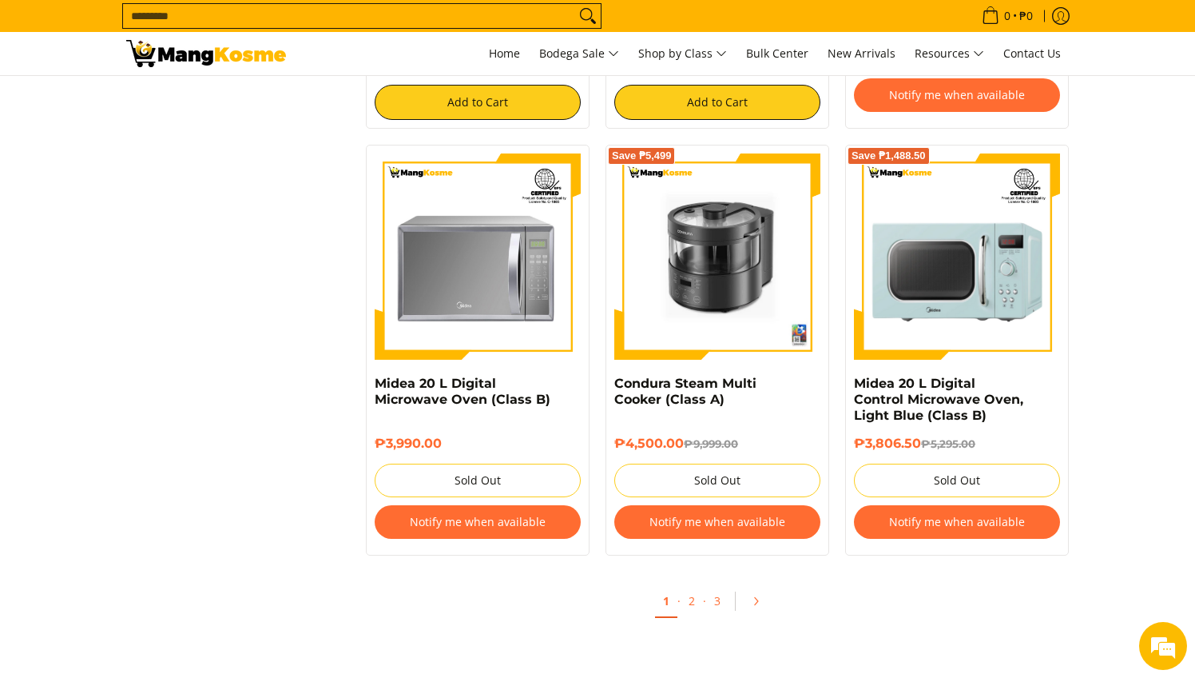
scroll to position [3130, 0]
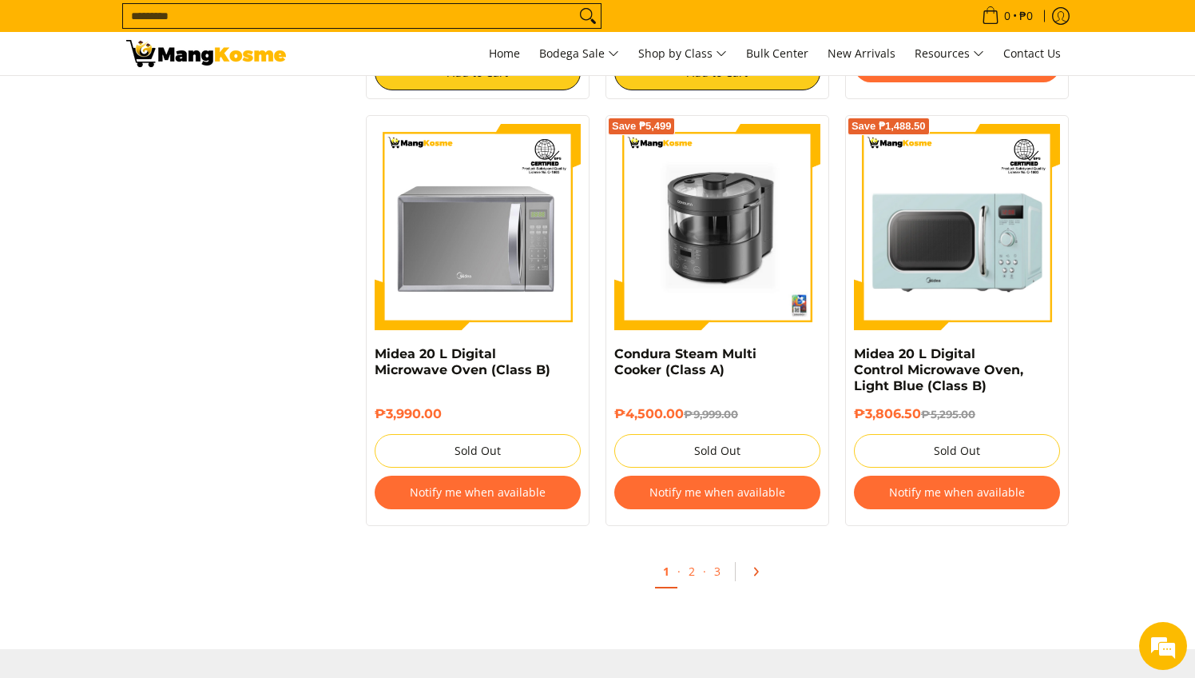
click at [755, 566] on icon "Pagination" at bounding box center [755, 571] width 11 height 11
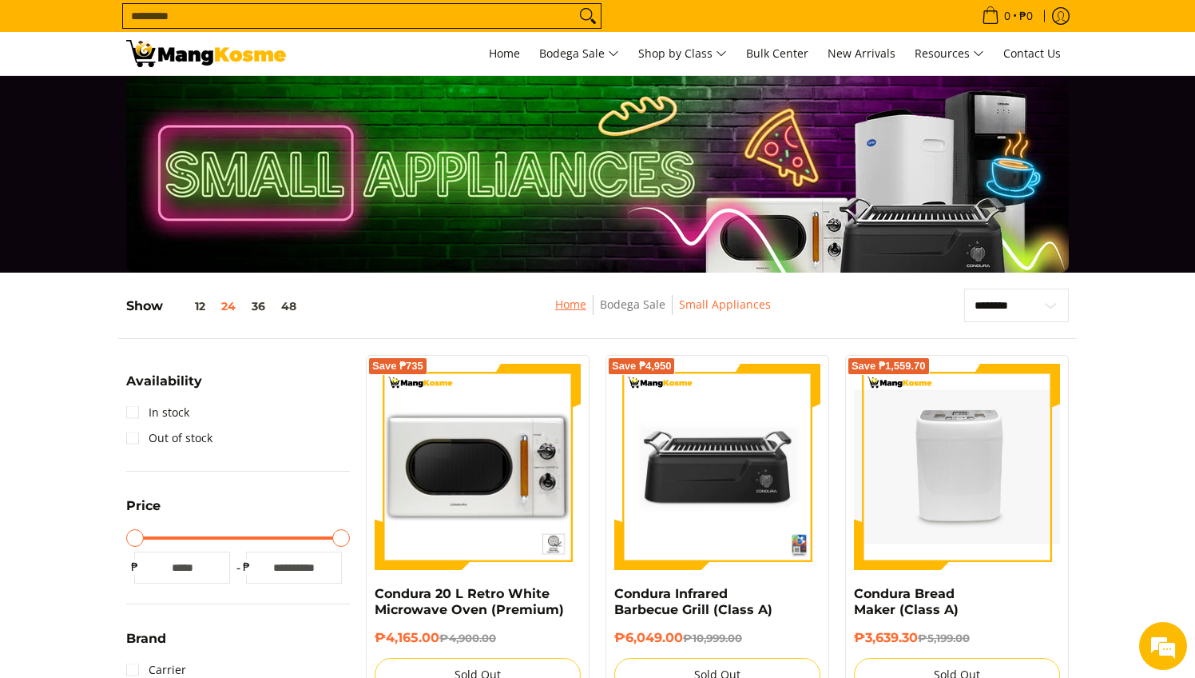
click at [575, 305] on link "Home" at bounding box center [570, 303] width 31 height 15
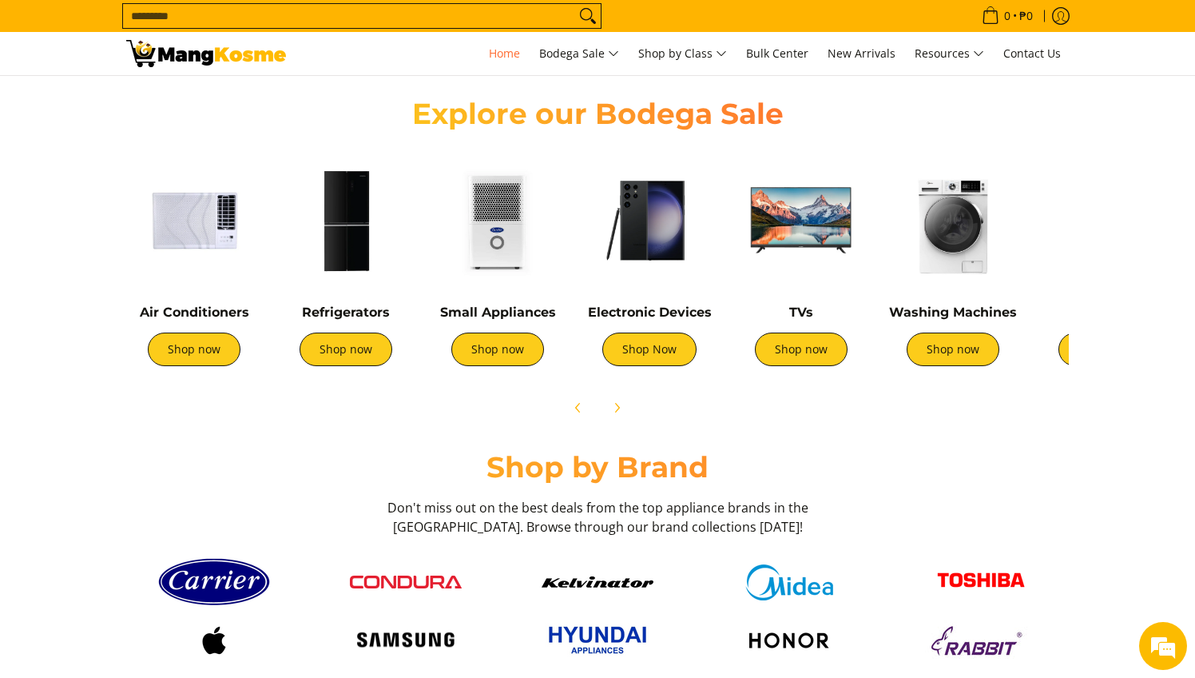
scroll to position [0, 1271]
click at [809, 231] on img at bounding box center [802, 221] width 136 height 136
click at [668, 226] on img at bounding box center [650, 221] width 136 height 136
click at [947, 249] on img at bounding box center [953, 221] width 136 height 136
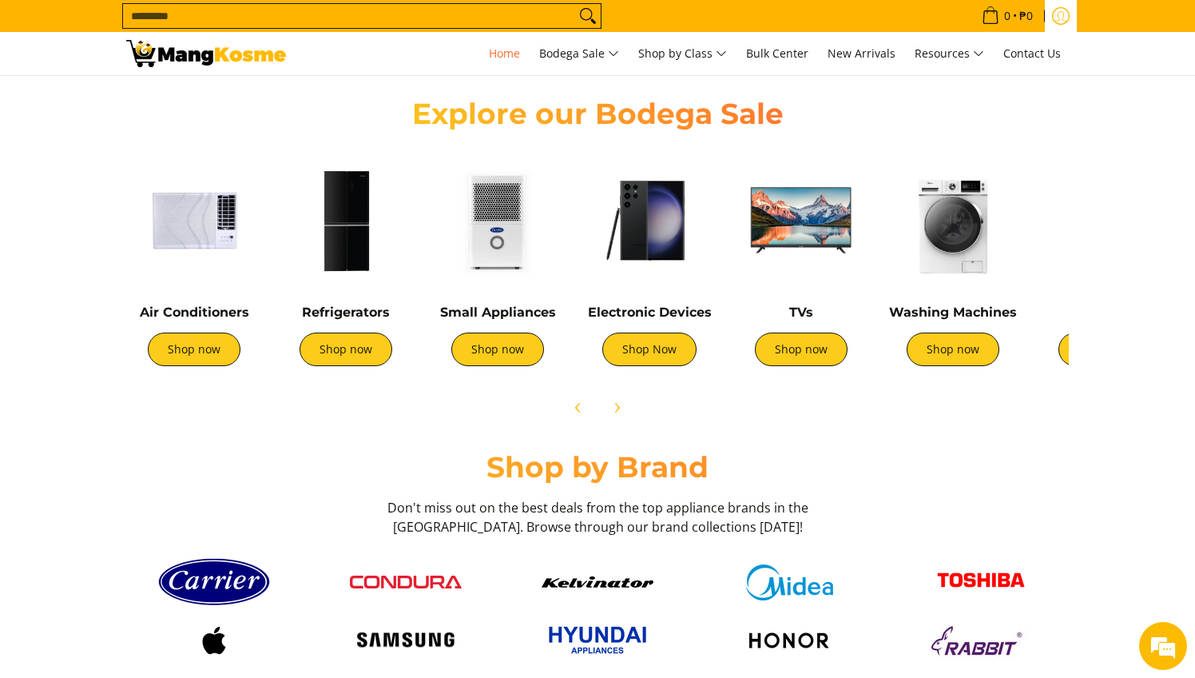
scroll to position [0, 2541]
click at [614, 409] on icon "Next" at bounding box center [616, 407] width 13 height 13
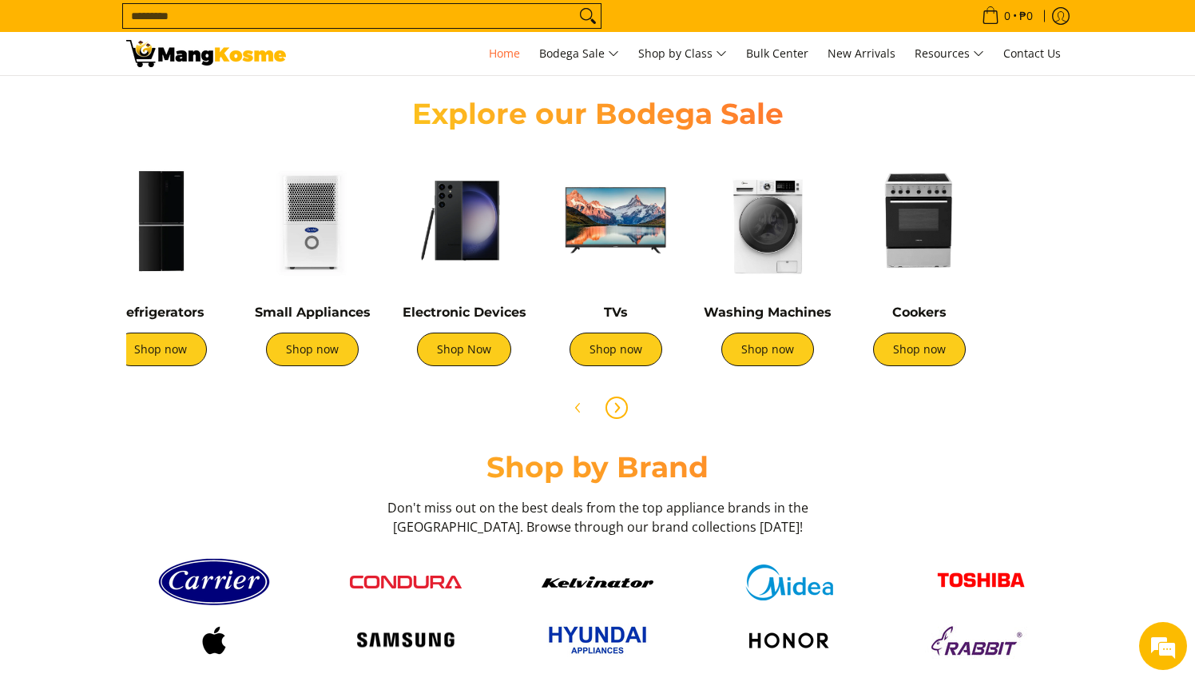
click at [614, 409] on icon "Next" at bounding box center [616, 407] width 13 height 13
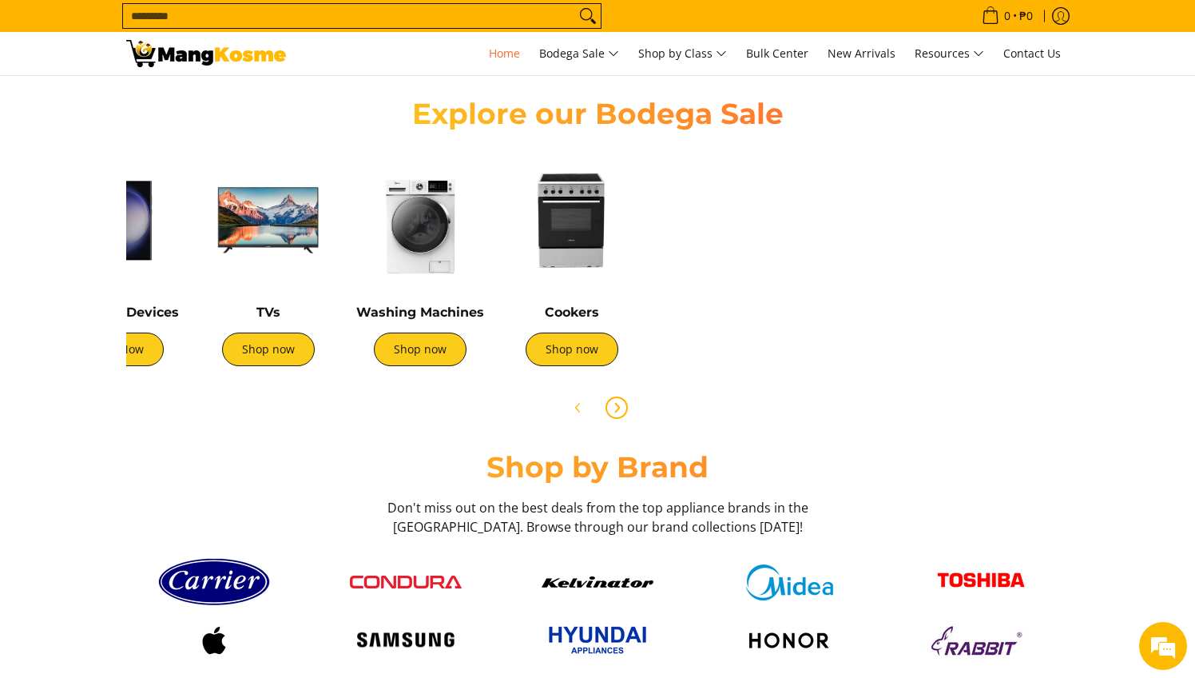
scroll to position [0, 533]
click at [544, 213] on img at bounding box center [572, 221] width 136 height 136
click at [574, 416] on span "Previous" at bounding box center [578, 407] width 19 height 19
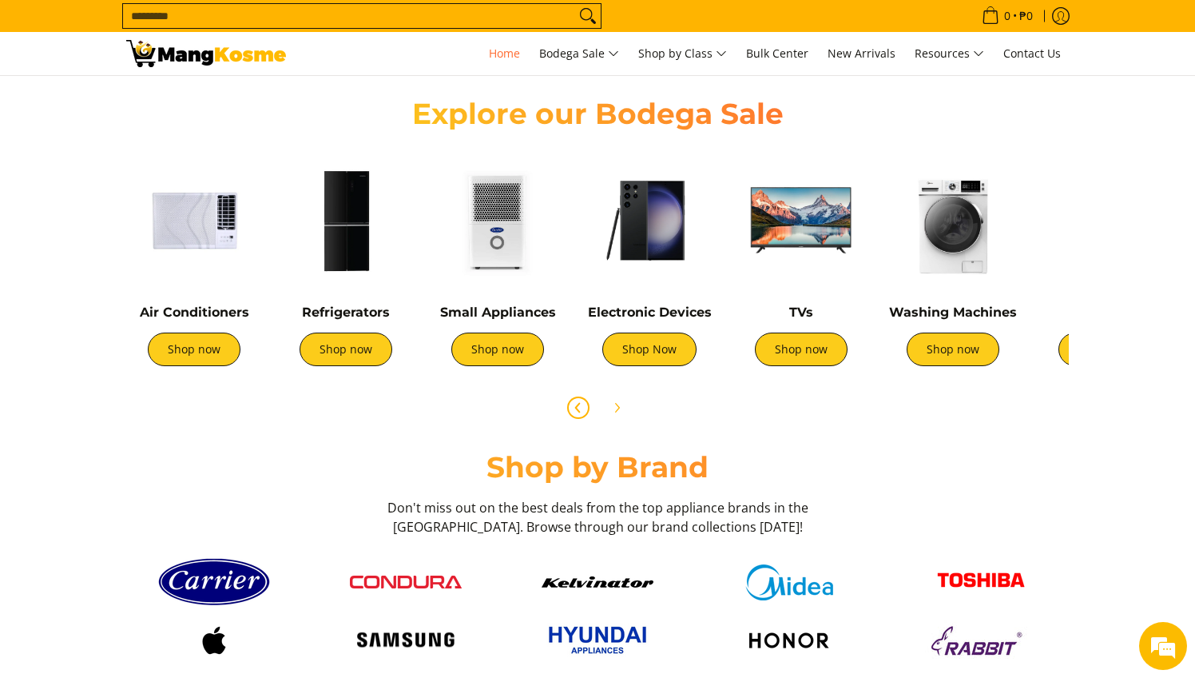
scroll to position [0, 0]
click at [574, 416] on span "Previous" at bounding box center [578, 407] width 19 height 19
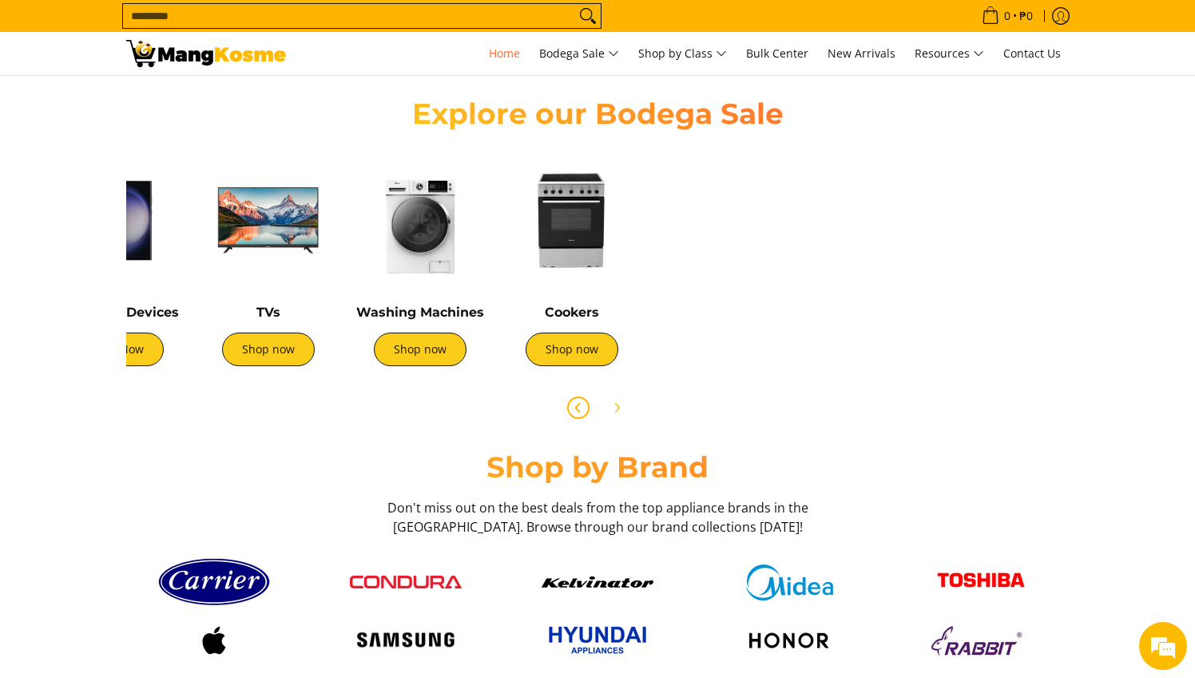
click at [574, 416] on span "Previous" at bounding box center [578, 407] width 19 height 19
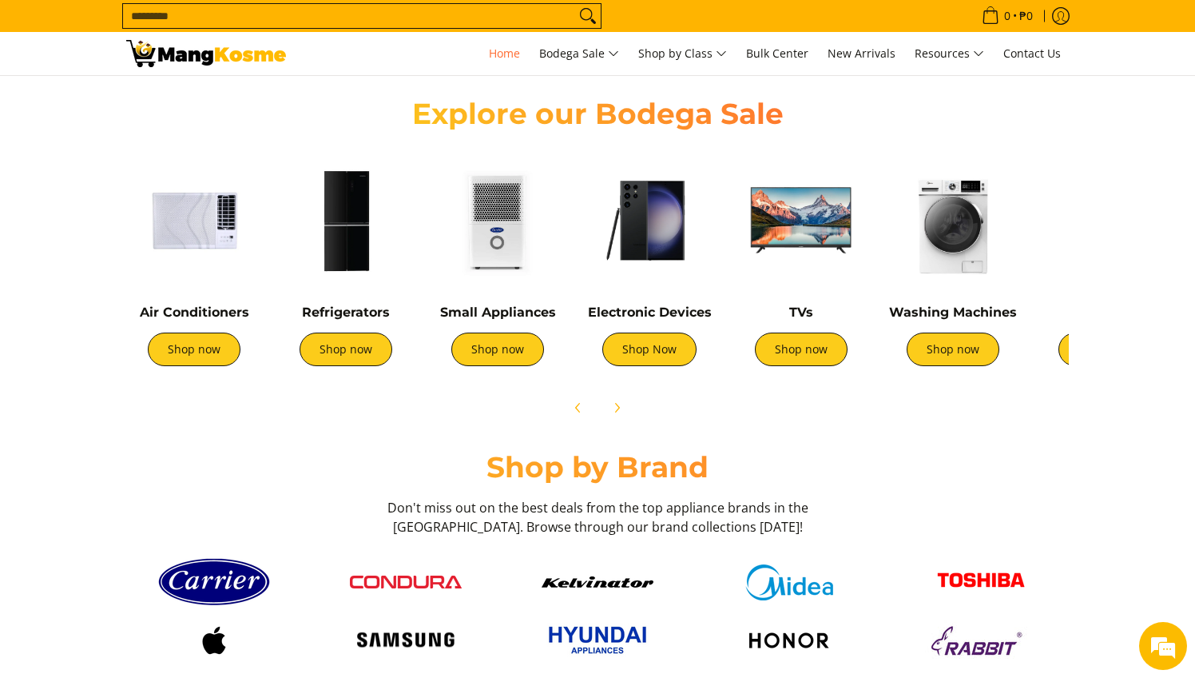
click at [491, 189] on img at bounding box center [498, 221] width 136 height 136
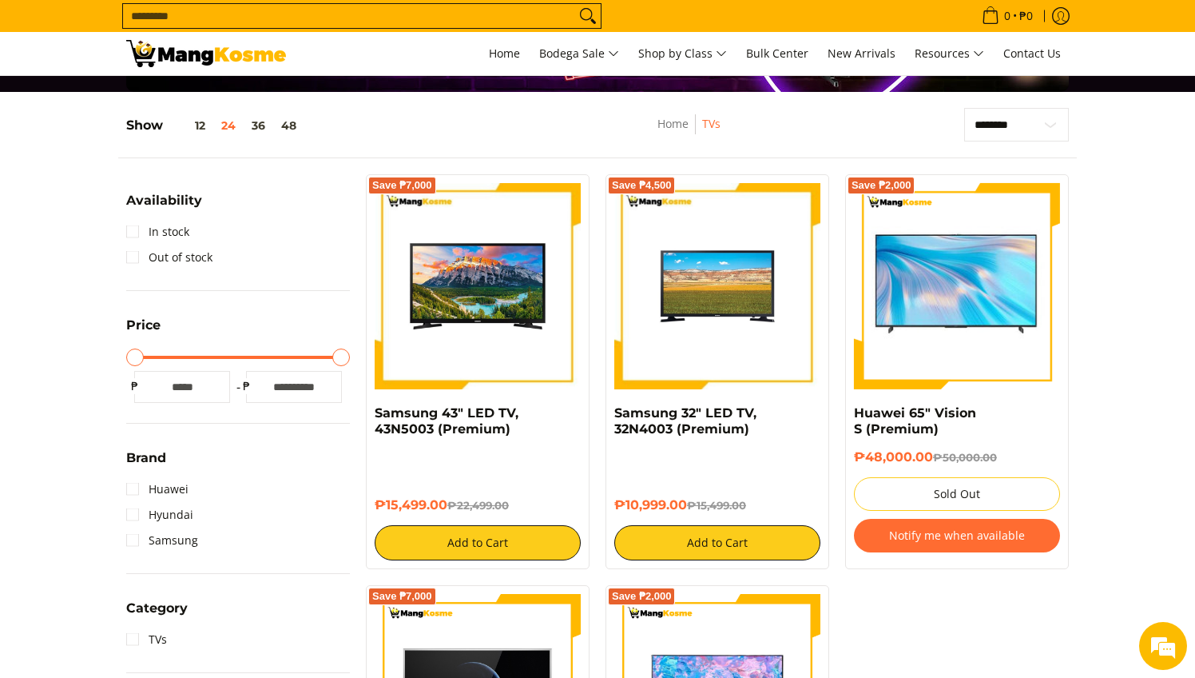
scroll to position [174, 0]
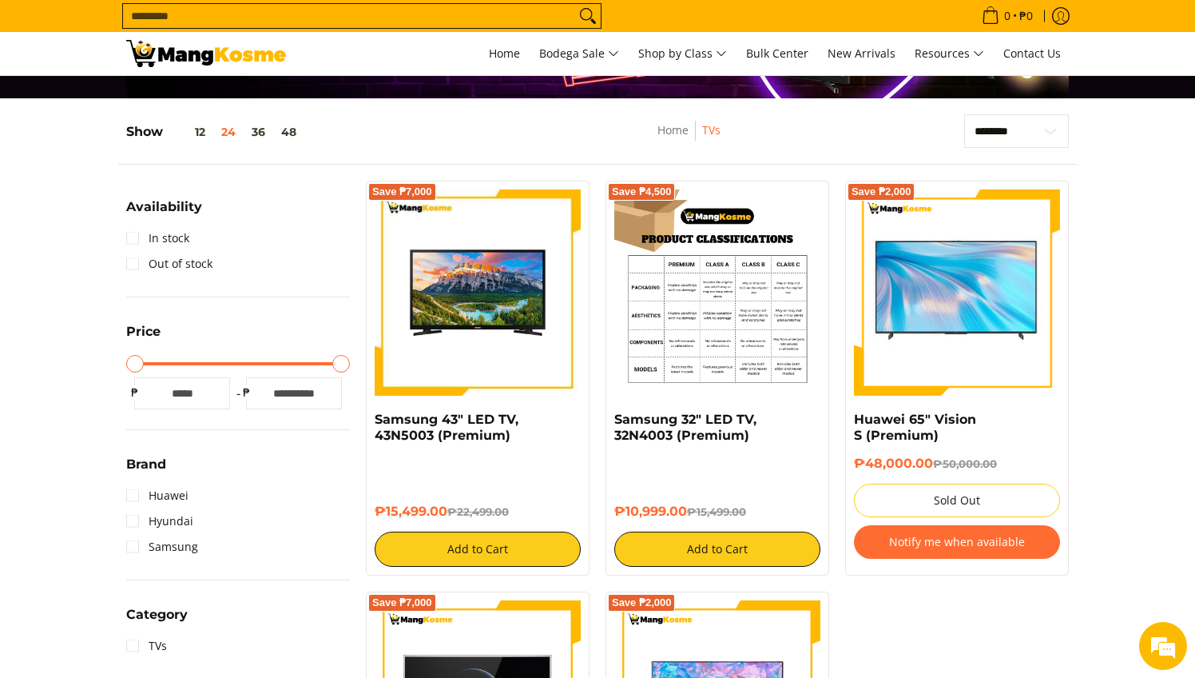
click at [751, 336] on img at bounding box center [717, 292] width 206 height 206
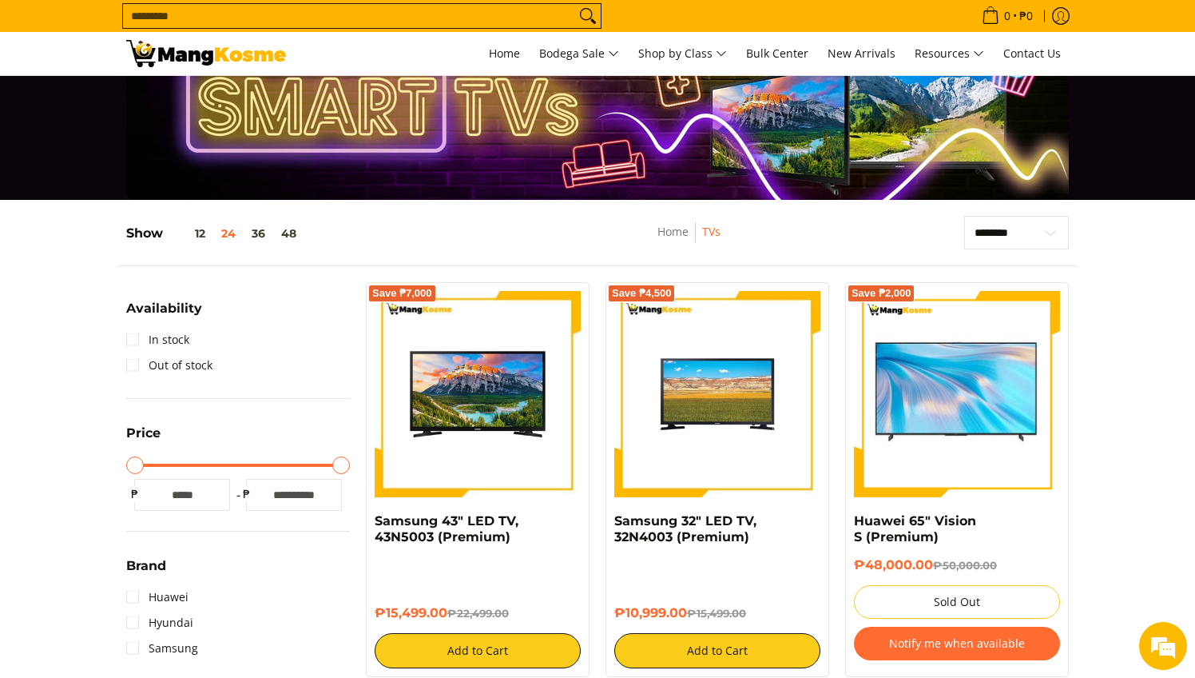
scroll to position [66, 0]
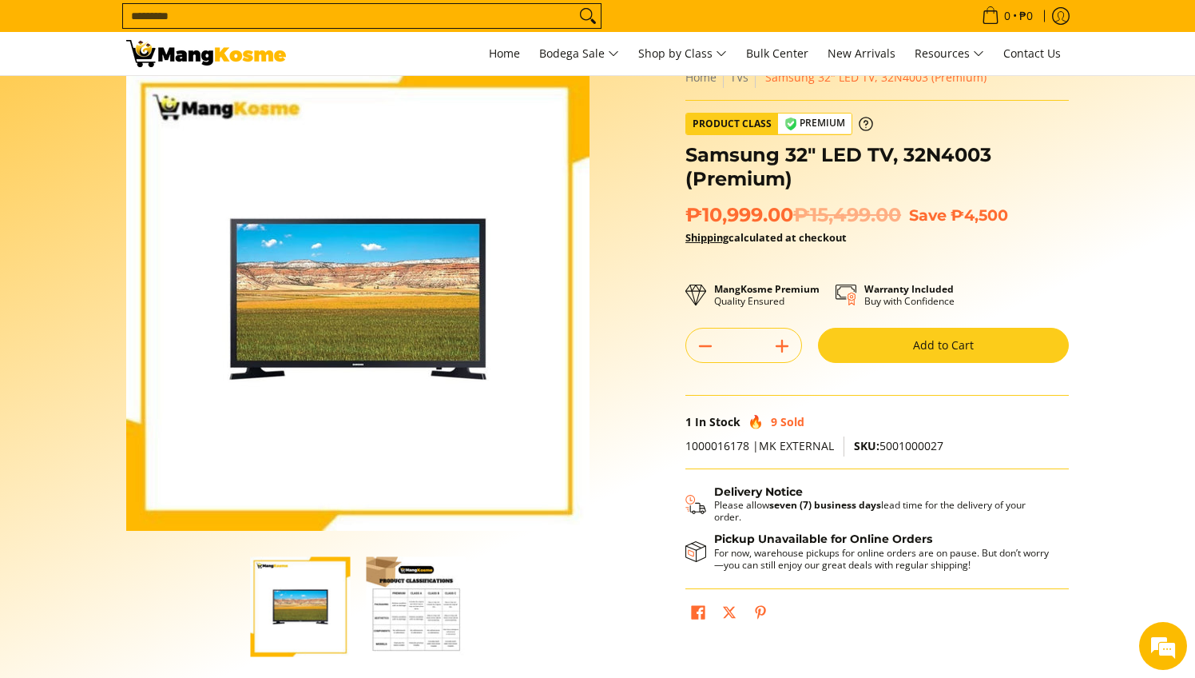
scroll to position [34, 0]
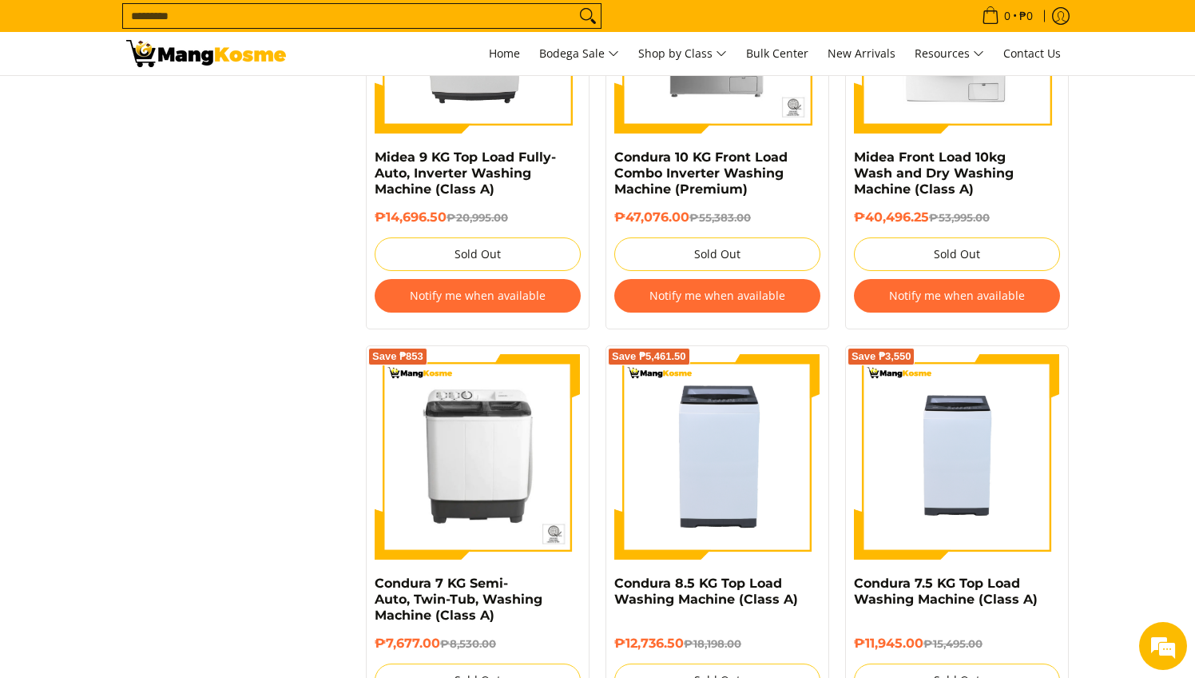
scroll to position [1750, 0]
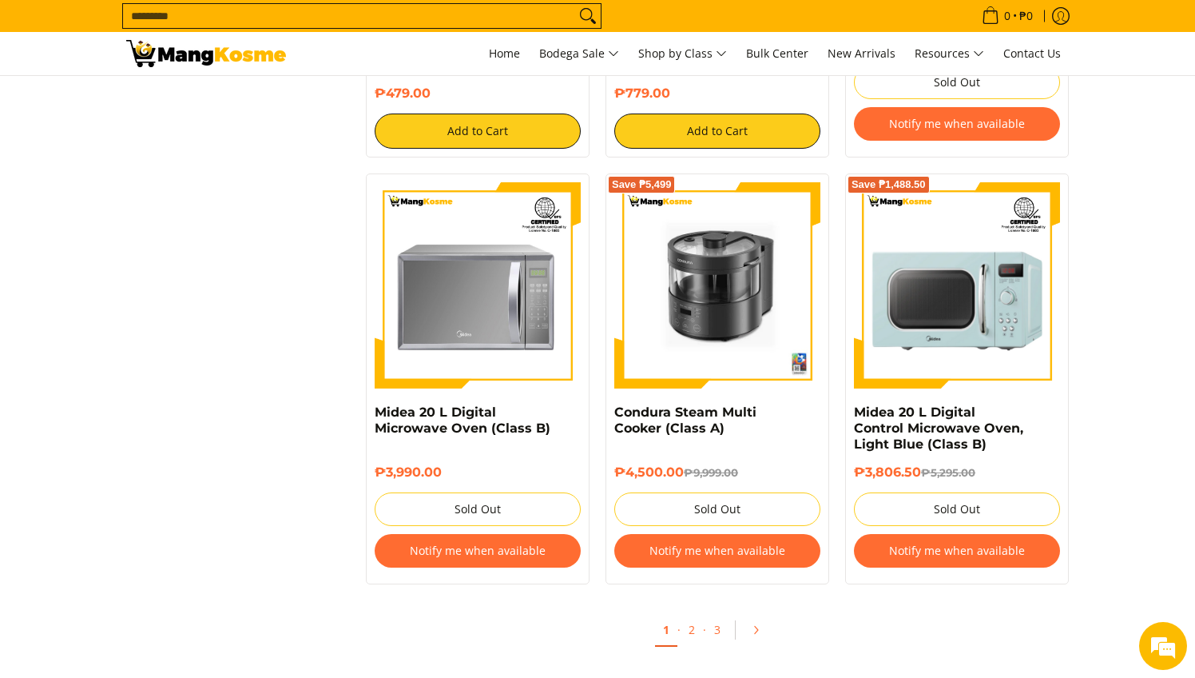
scroll to position [3130, 0]
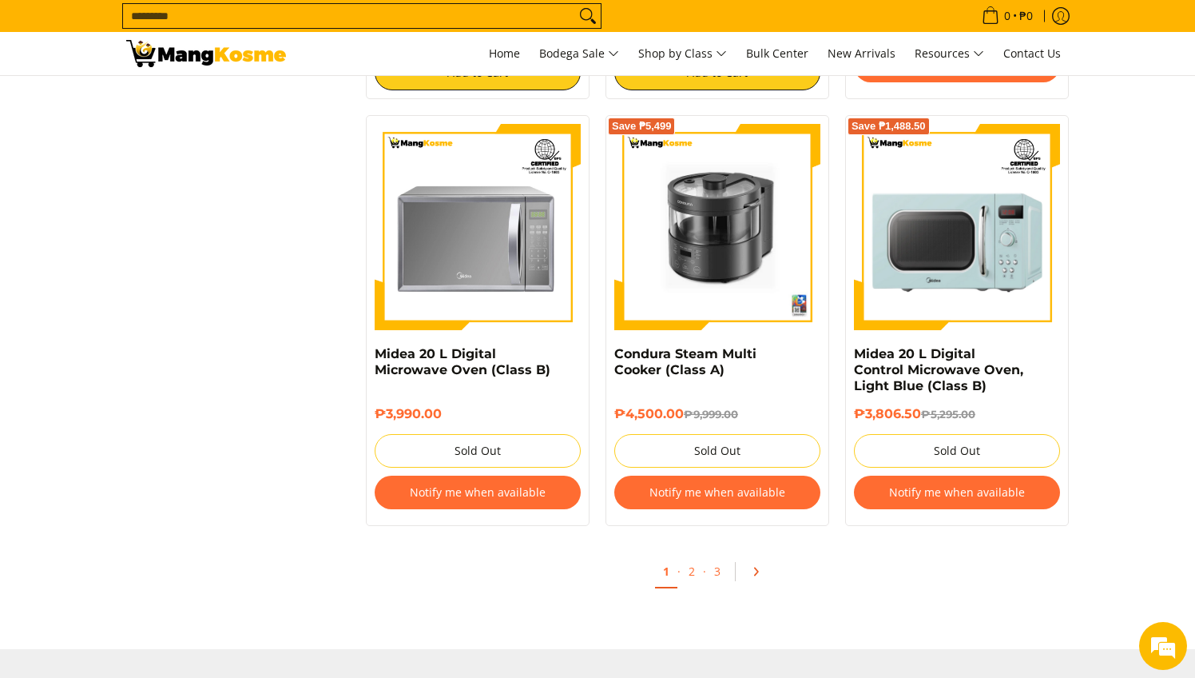
click at [754, 566] on icon "Pagination" at bounding box center [755, 571] width 11 height 11
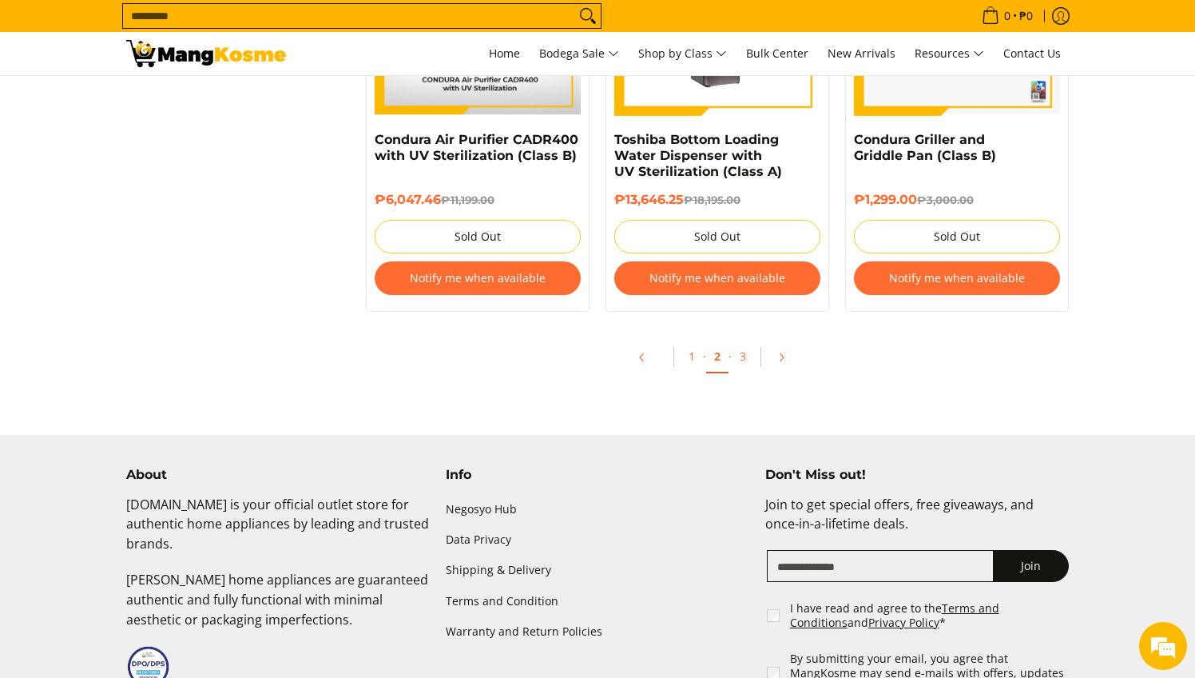
scroll to position [3391, 0]
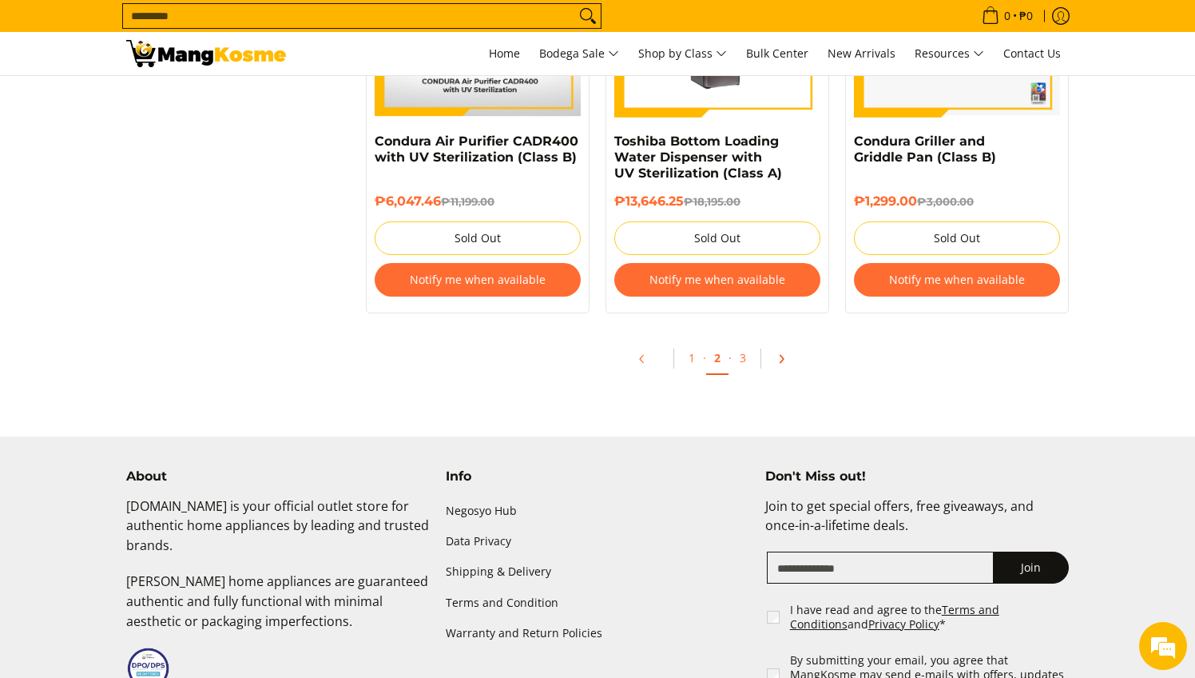
click at [781, 364] on icon "Pagination" at bounding box center [781, 358] width 11 height 11
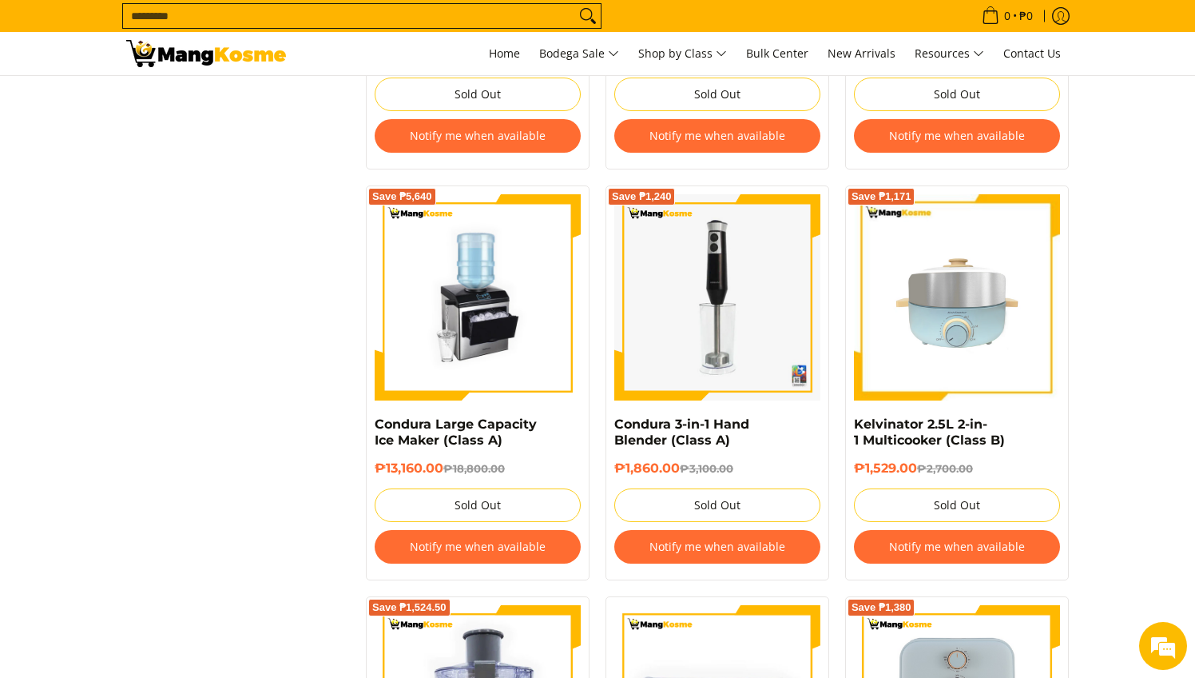
scroll to position [2223, 0]
